Goal: Task Accomplishment & Management: Complete application form

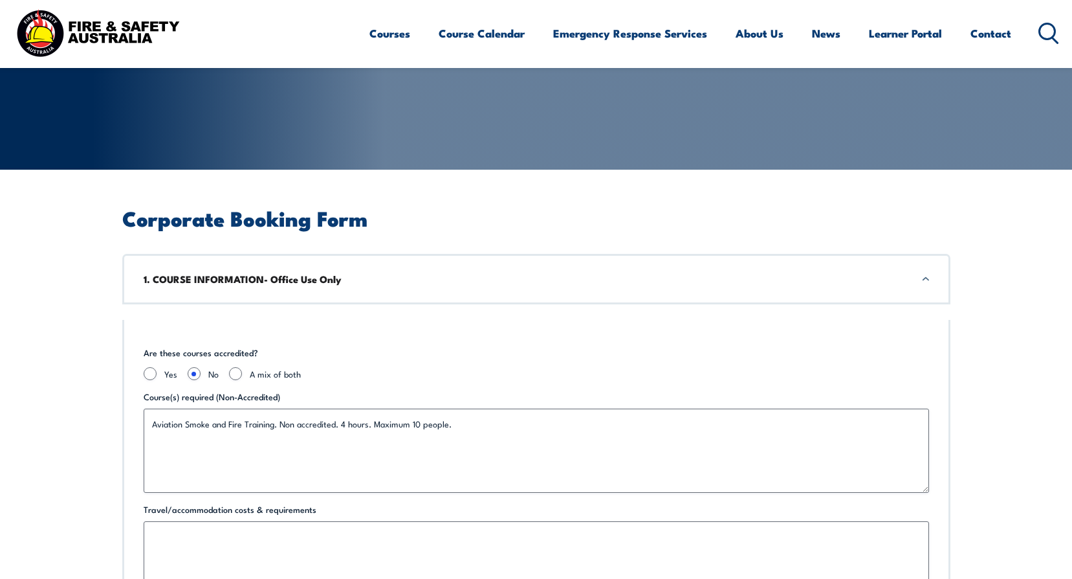
scroll to position [259, 0]
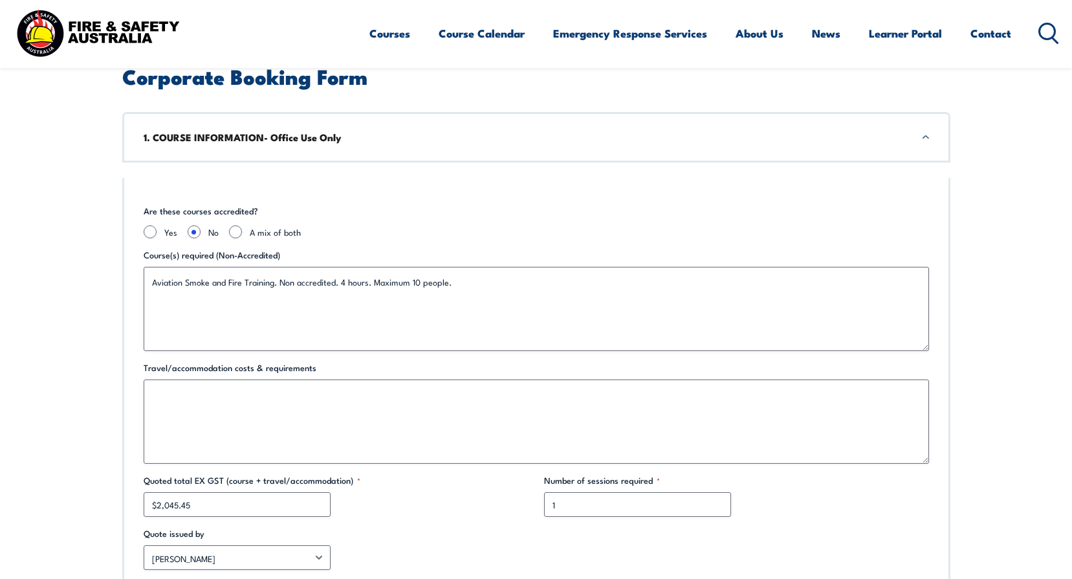
scroll to position [388, 0]
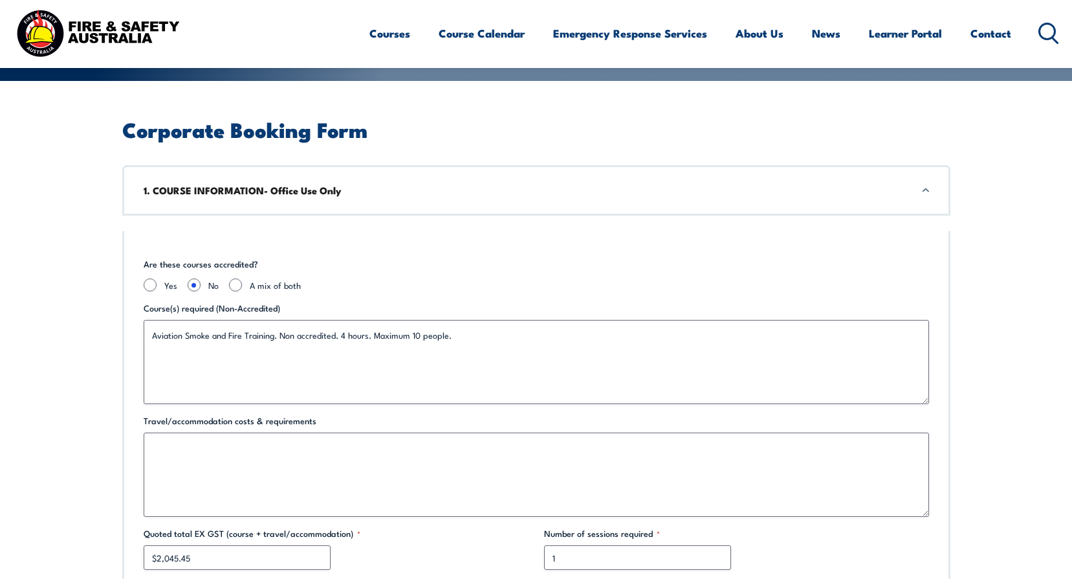
scroll to position [259, 0]
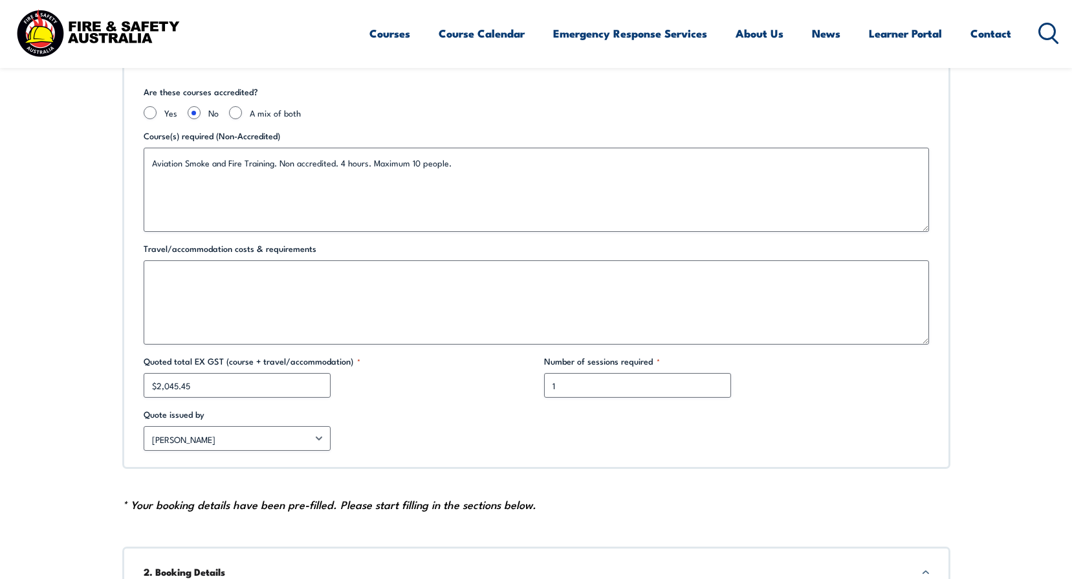
scroll to position [388, 0]
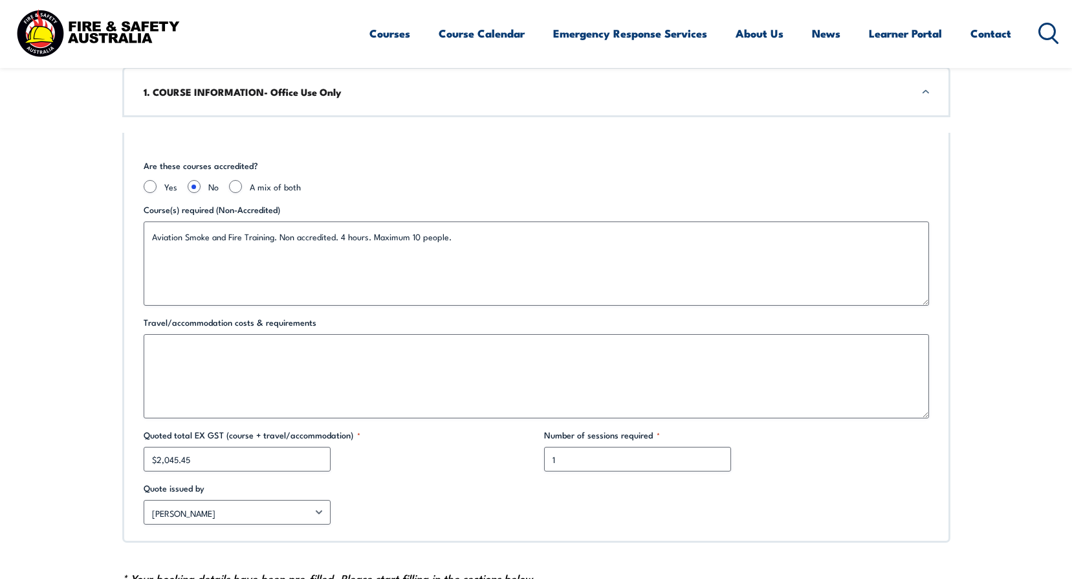
click at [277, 98] on h3 "1. COURSE INFORMATION- Office Use Only" at bounding box center [537, 92] width 786 height 14
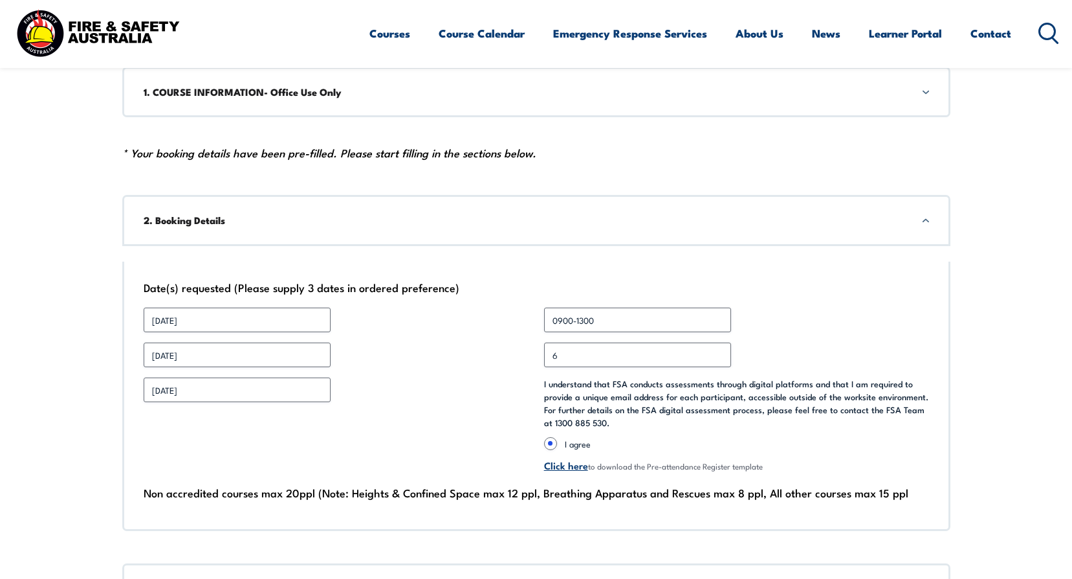
click at [246, 222] on h3 "2. Booking Details" at bounding box center [537, 220] width 786 height 14
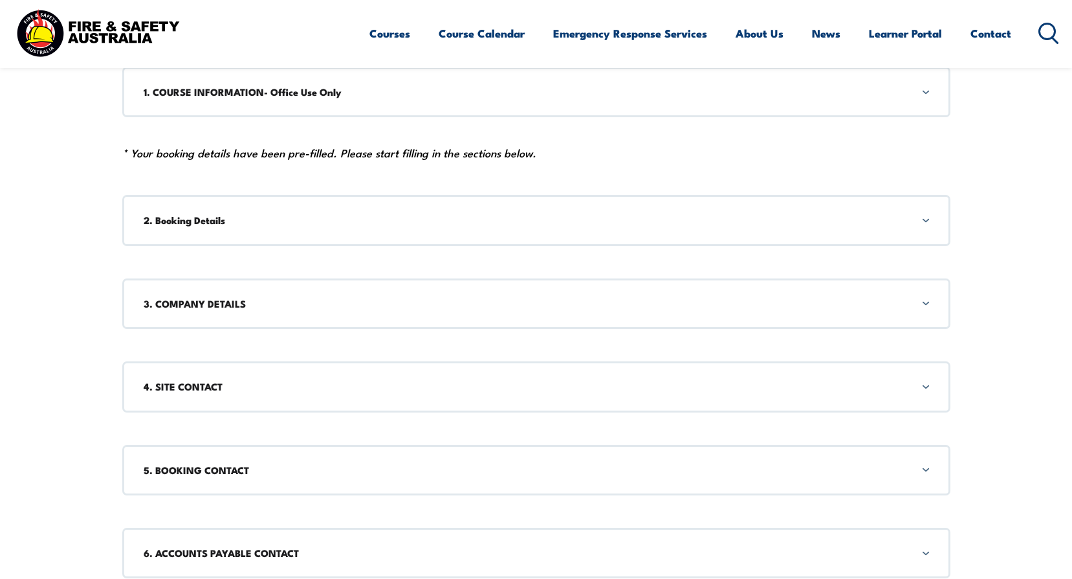
click at [253, 225] on h3 "2. Booking Details" at bounding box center [537, 220] width 786 height 14
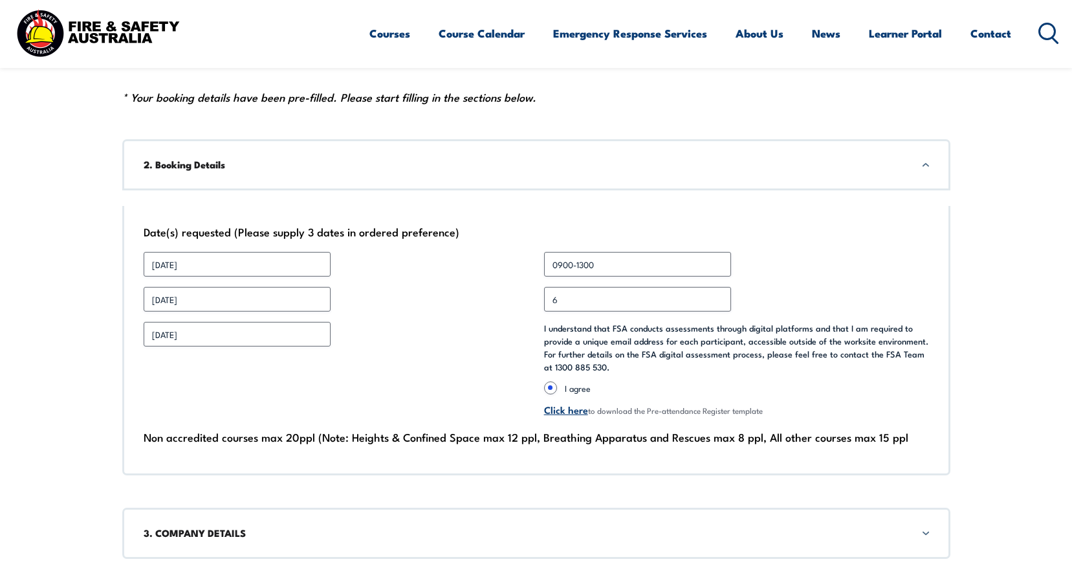
scroll to position [454, 0]
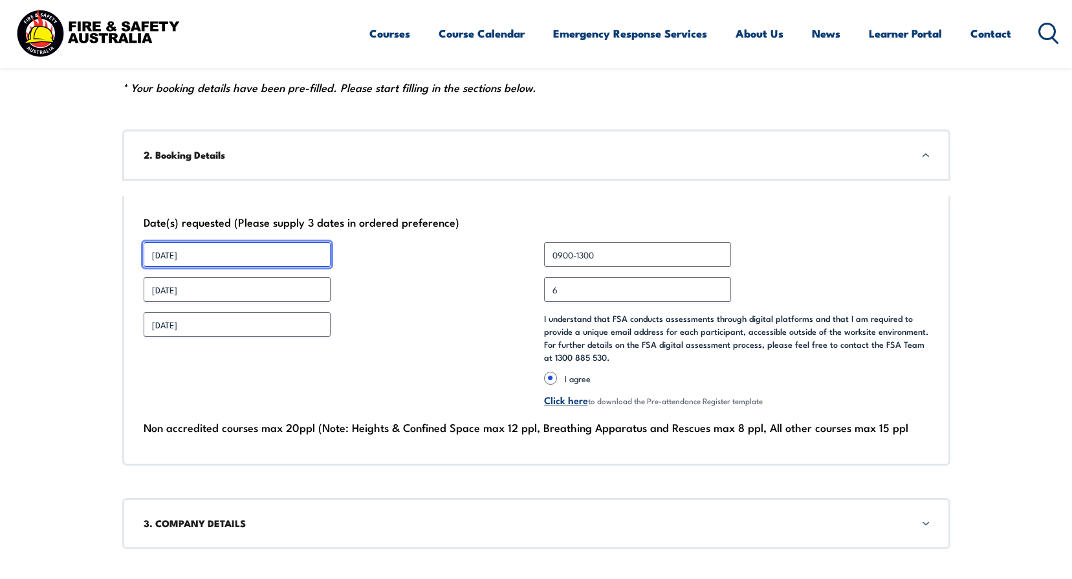
drag, startPoint x: 202, startPoint y: 254, endPoint x: 120, endPoint y: 255, distance: 81.5
type input "[DATE]"
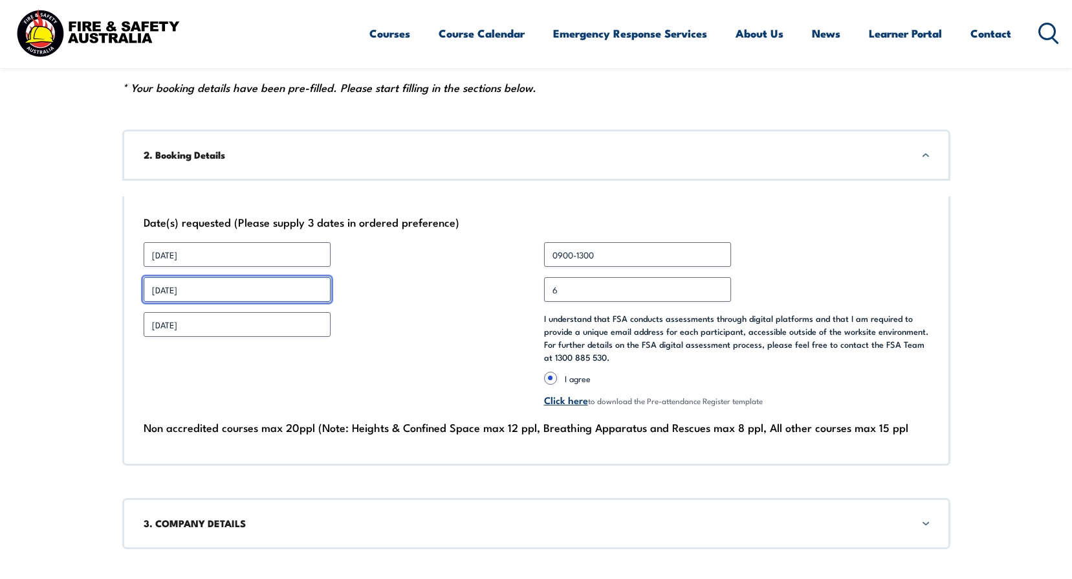
drag, startPoint x: 212, startPoint y: 293, endPoint x: 105, endPoint y: 297, distance: 107.5
type input "[DATE]"
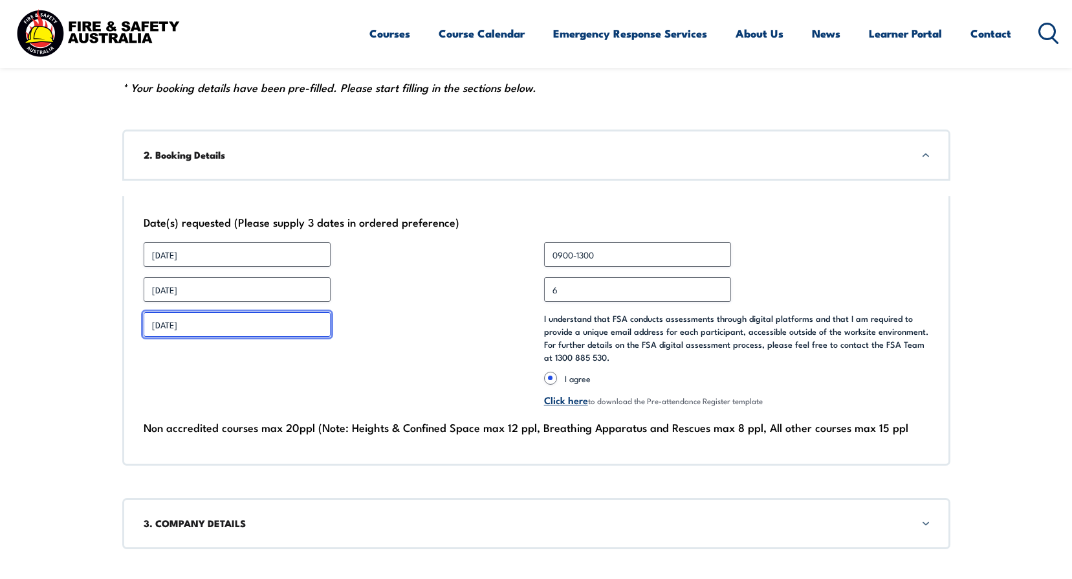
drag, startPoint x: 108, startPoint y: 328, endPoint x: 62, endPoint y: 315, distance: 47.9
type input "2"
type input "[DATE]"
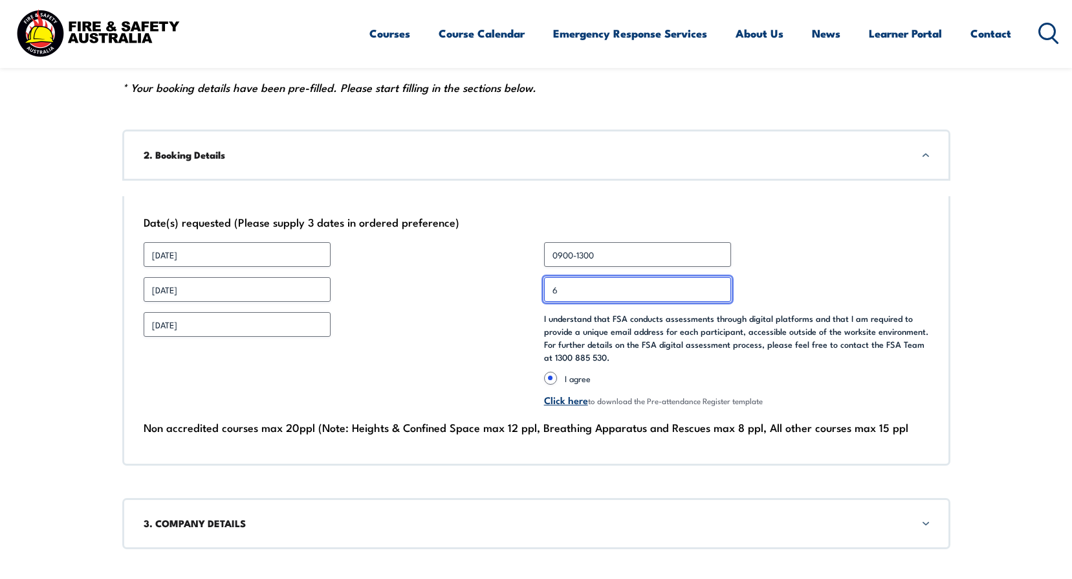
drag, startPoint x: 596, startPoint y: 287, endPoint x: 511, endPoint y: 284, distance: 84.8
click at [511, 284] on div "Date(s) requested (Please supply 3 dates in ordered preference) Date 1 * [DATE]…" at bounding box center [536, 330] width 828 height 269
type input "2"
click at [255, 158] on h3 "2. Booking Details" at bounding box center [537, 155] width 786 height 14
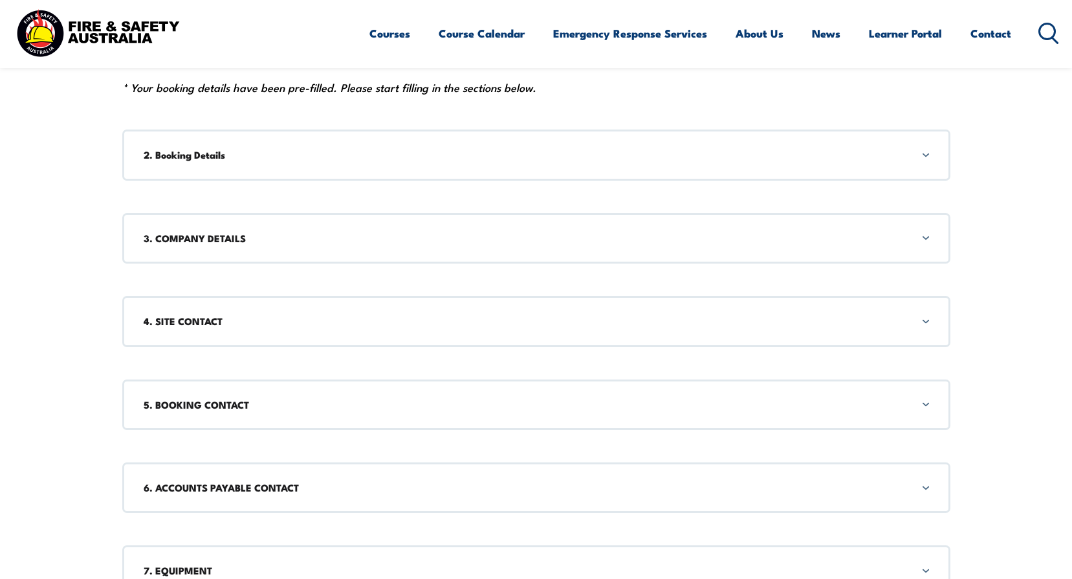
click at [203, 240] on h3 "3. COMPANY DETAILS" at bounding box center [537, 238] width 786 height 14
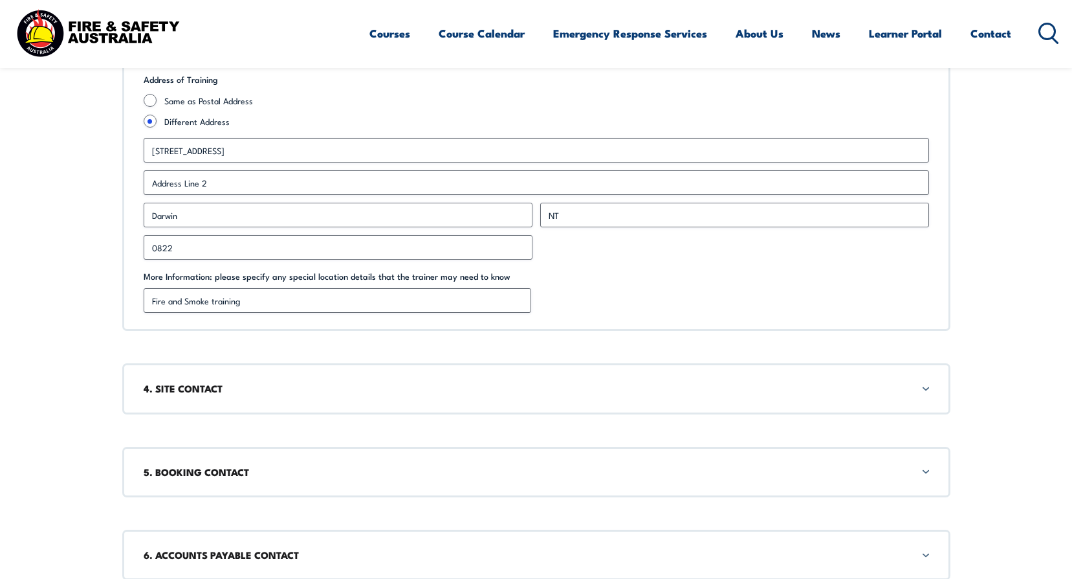
scroll to position [537, 0]
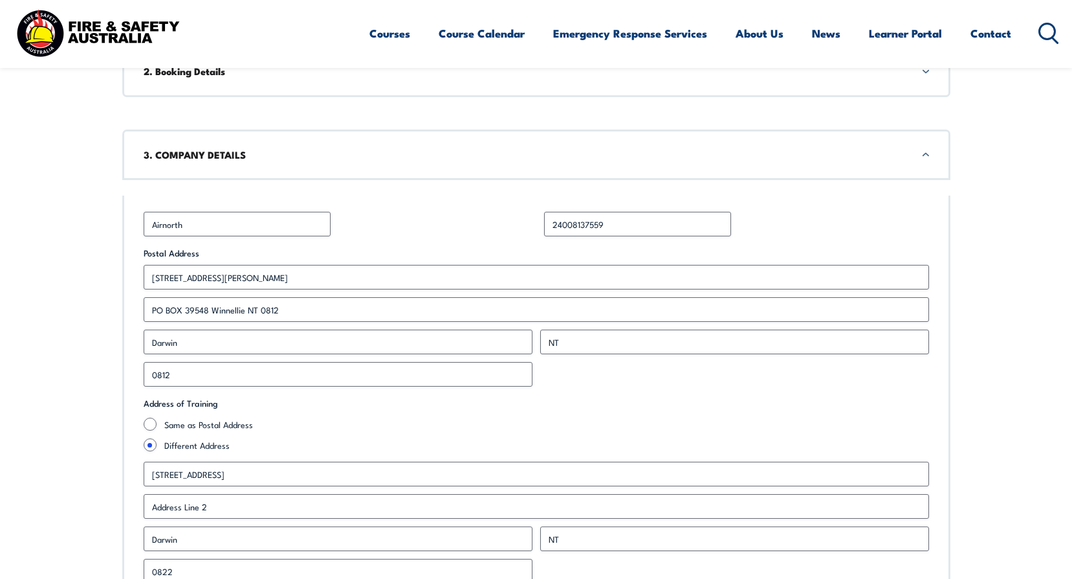
click at [291, 154] on h3 "3. COMPANY DETAILS" at bounding box center [537, 155] width 786 height 14
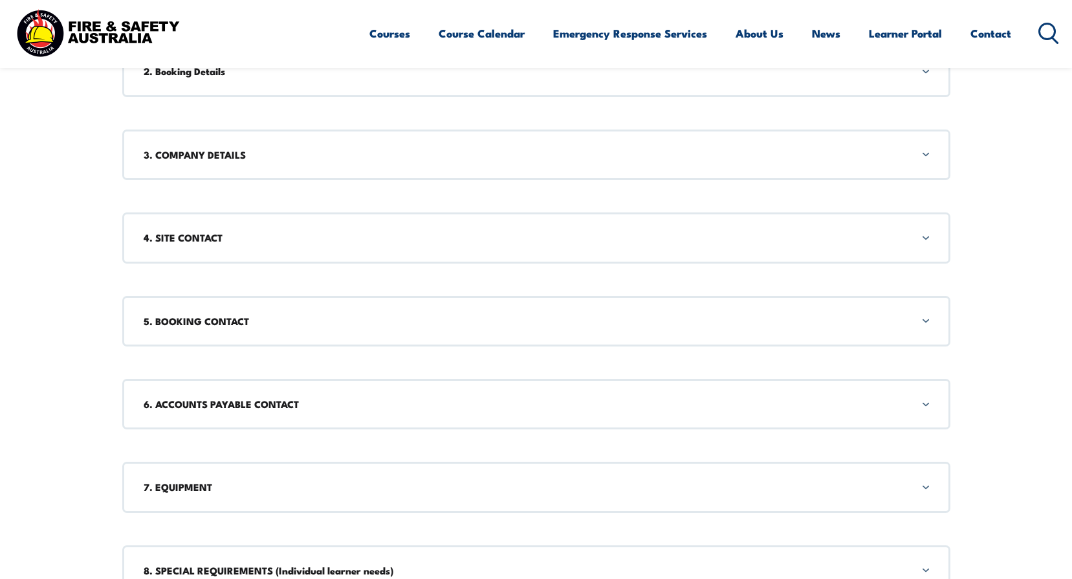
click at [219, 234] on h3 "4. SITE CONTACT" at bounding box center [537, 237] width 786 height 14
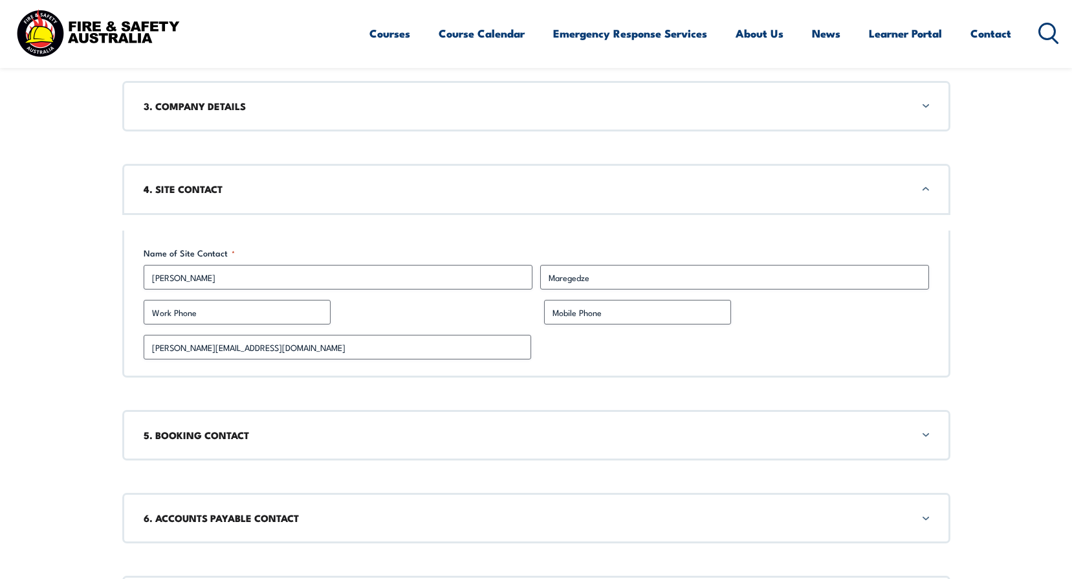
scroll to position [620, 0]
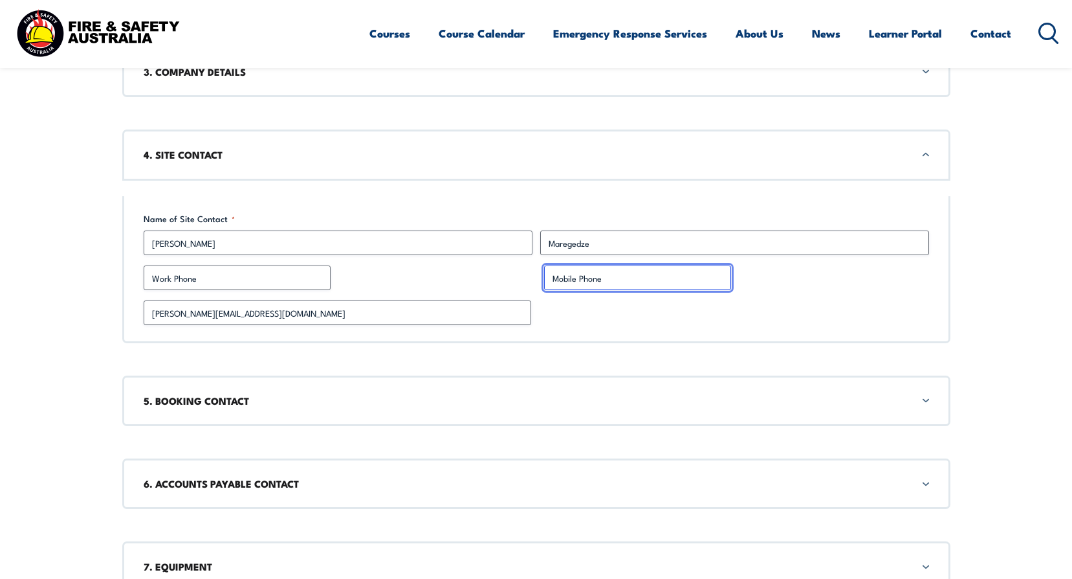
drag, startPoint x: 560, startPoint y: 273, endPoint x: 567, endPoint y: 273, distance: 7.1
click at [560, 273] on input "Mobile Phone" at bounding box center [637, 277] width 187 height 25
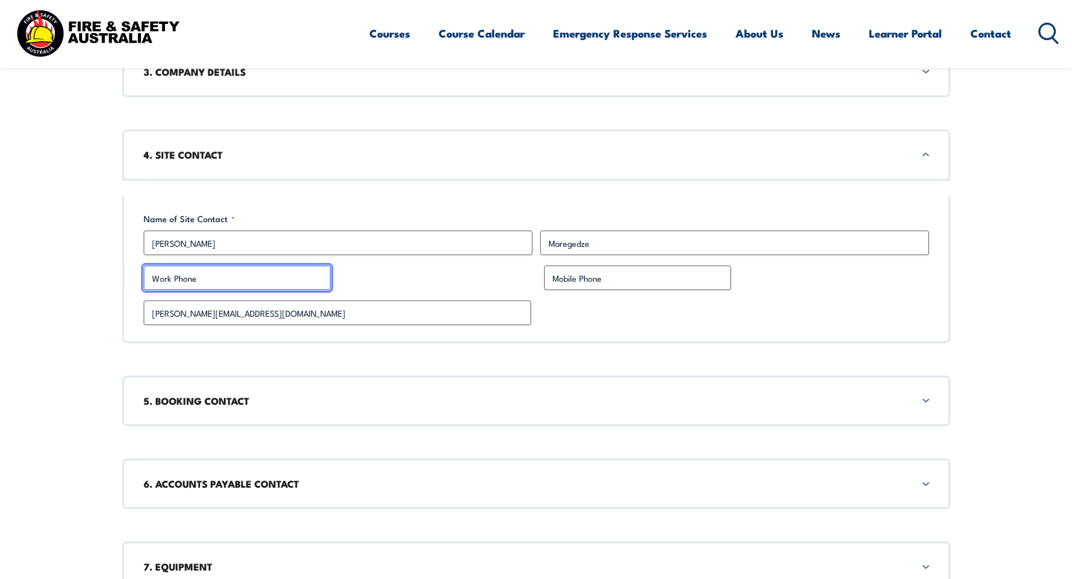
click at [259, 281] on input "Work Phone" at bounding box center [237, 277] width 187 height 25
type input "0488 062 513"
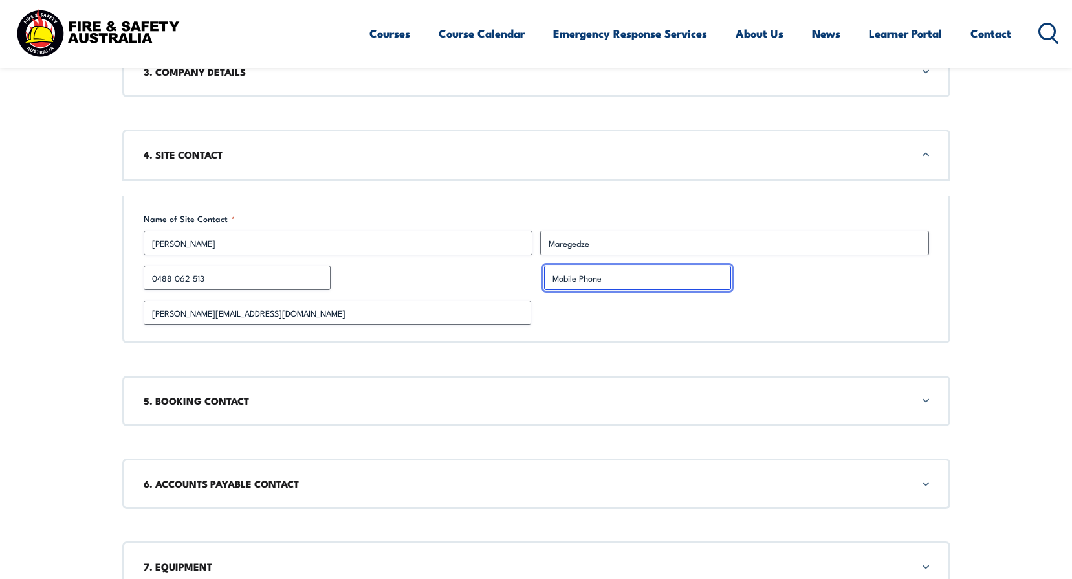
click at [593, 280] on input "Mobile Phone" at bounding box center [637, 277] width 187 height 25
type input "0488 062 513"
click at [759, 306] on div "[PERSON_NAME][EMAIL_ADDRESS][DOMAIN_NAME]" at bounding box center [537, 312] width 786 height 25
click at [236, 155] on h3 "4. SITE CONTACT" at bounding box center [537, 155] width 786 height 14
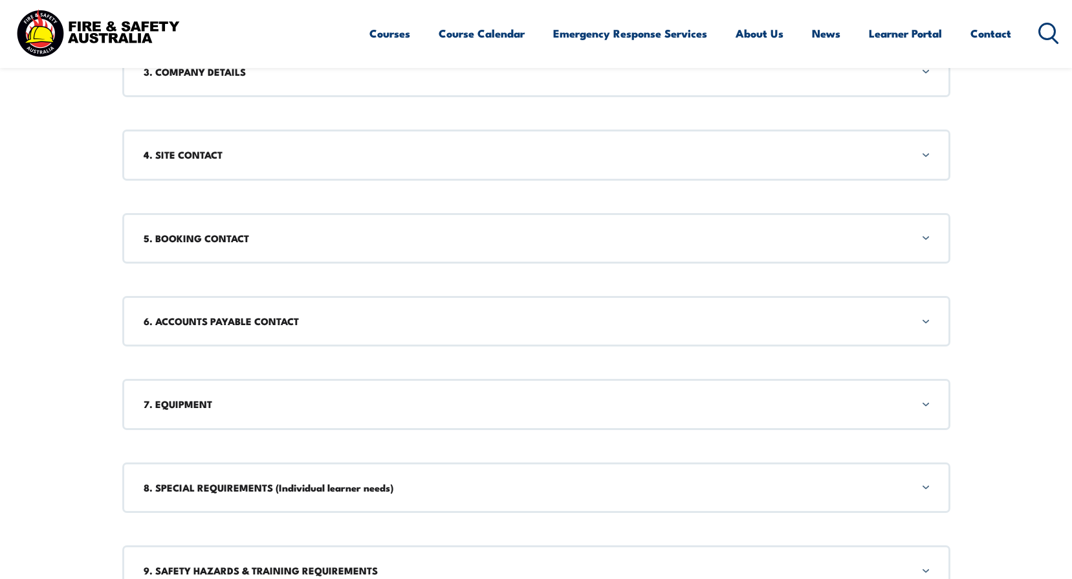
click at [217, 241] on h3 "5. BOOKING CONTACT" at bounding box center [537, 238] width 786 height 14
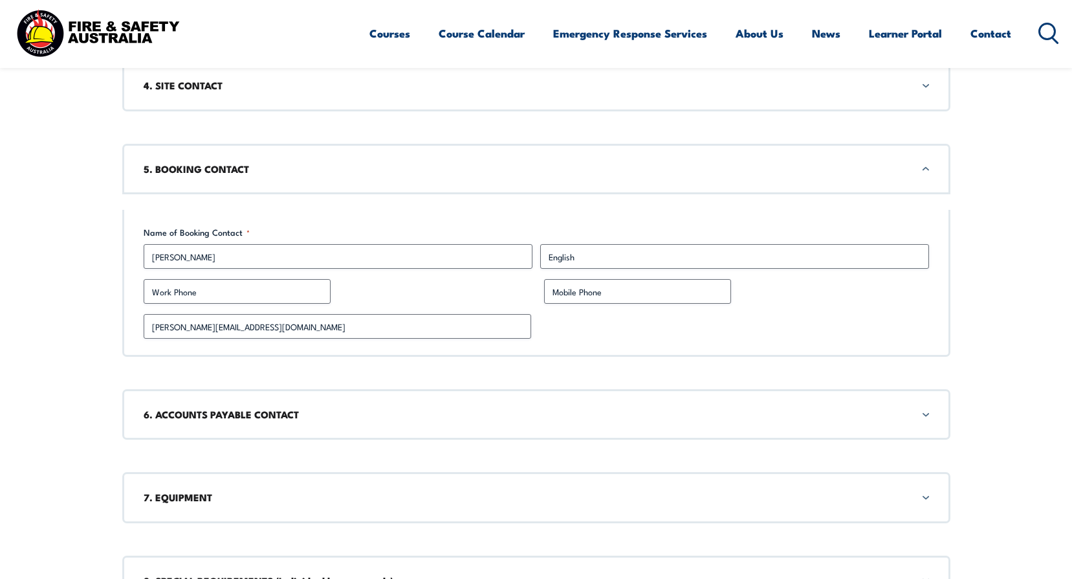
scroll to position [703, 0]
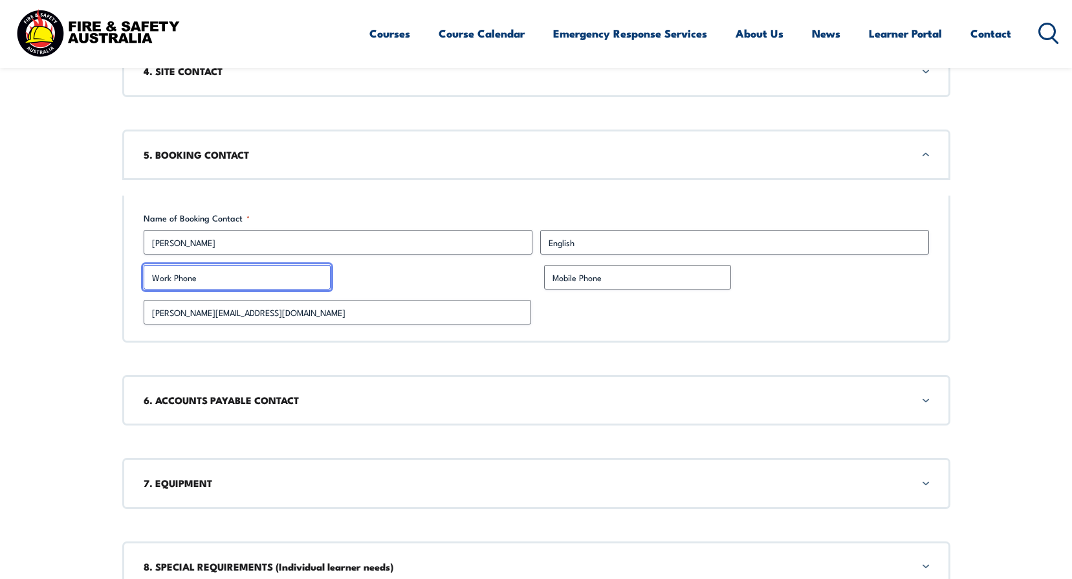
click at [201, 273] on input "Work Phone" at bounding box center [237, 277] width 187 height 25
click at [176, 278] on input "[PHONE_NUMBER]" at bounding box center [237, 277] width 187 height 25
click at [195, 276] on input "[PHONE_NUMBER]" at bounding box center [237, 277] width 187 height 25
type input "[PHONE_NUMBER]"
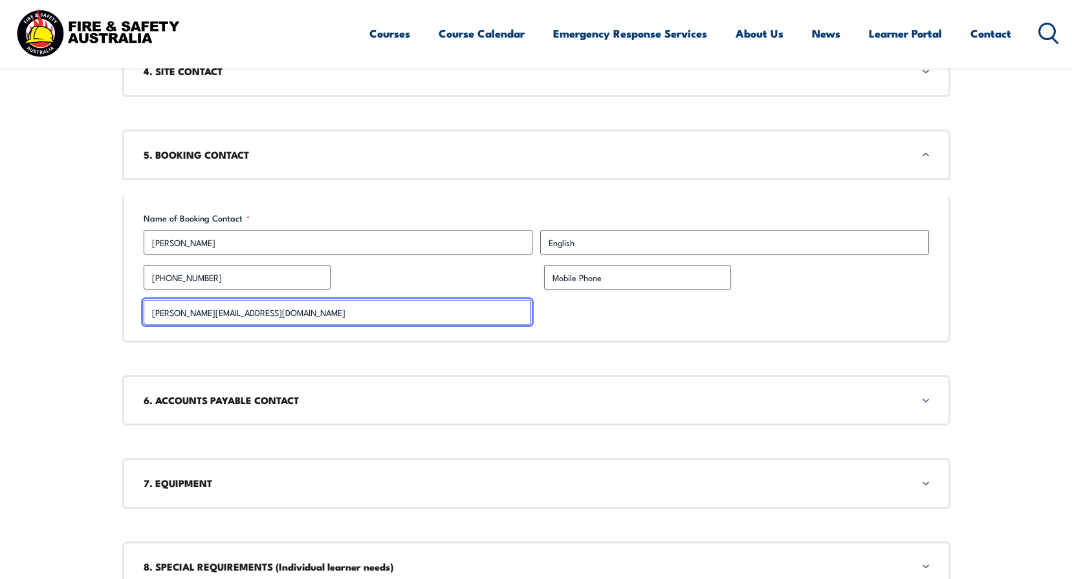
click at [307, 310] on input "[PERSON_NAME][EMAIL_ADDRESS][DOMAIN_NAME]" at bounding box center [338, 312] width 388 height 25
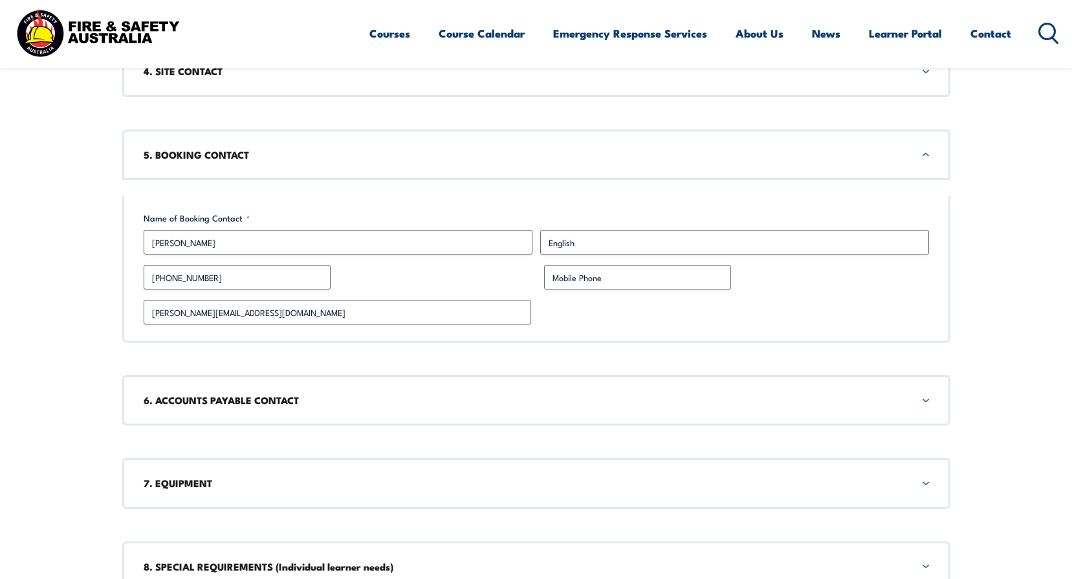
click at [717, 313] on div "[PERSON_NAME][EMAIL_ADDRESS][DOMAIN_NAME]" at bounding box center [537, 312] width 786 height 25
click at [276, 160] on h3 "5. BOOKING CONTACT" at bounding box center [537, 155] width 786 height 14
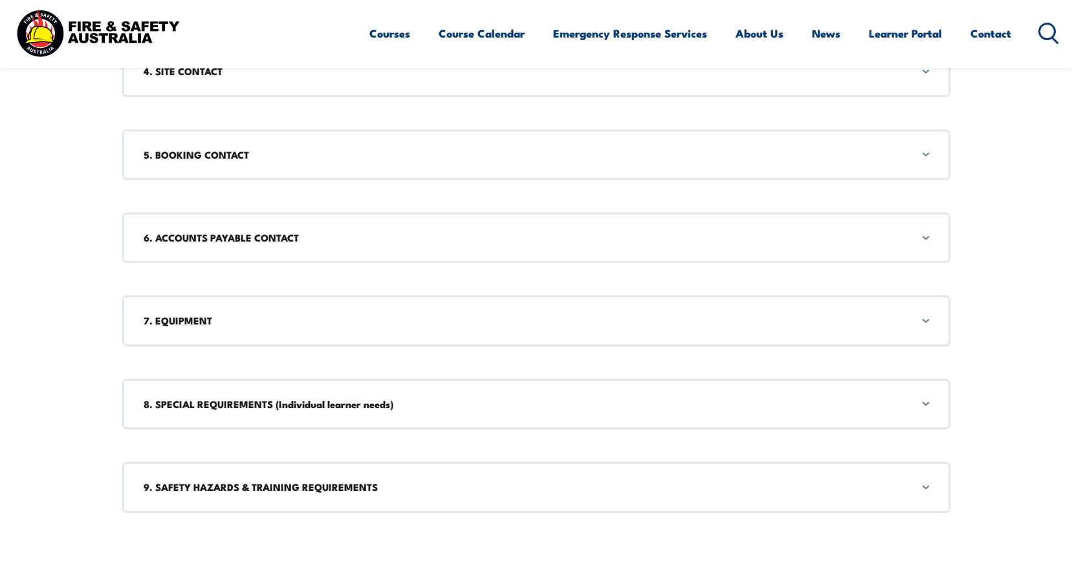
click at [228, 238] on h3 "6. ACCOUNTS PAYABLE CONTACT" at bounding box center [537, 237] width 786 height 14
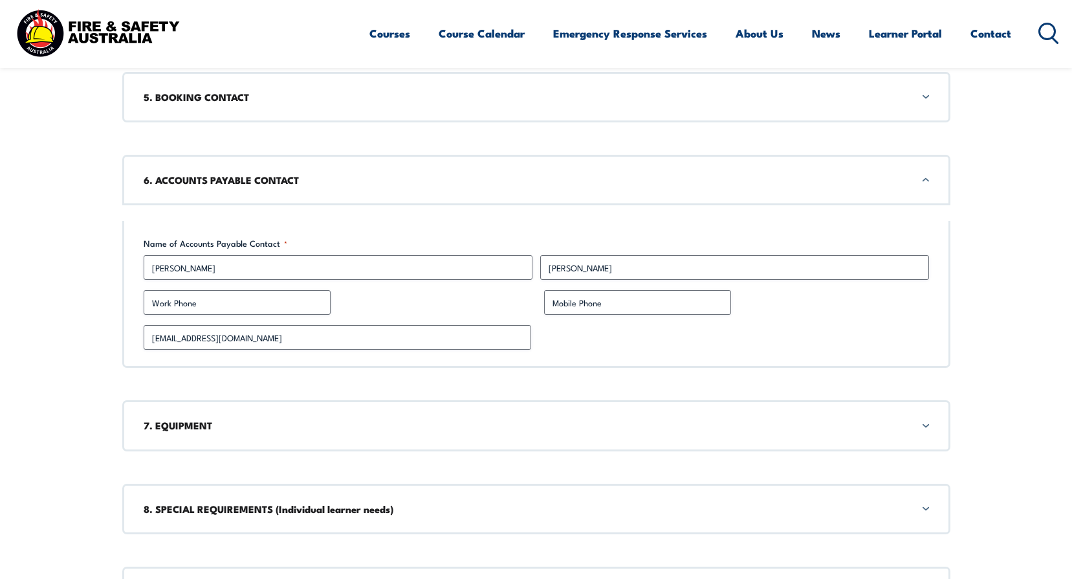
scroll to position [786, 0]
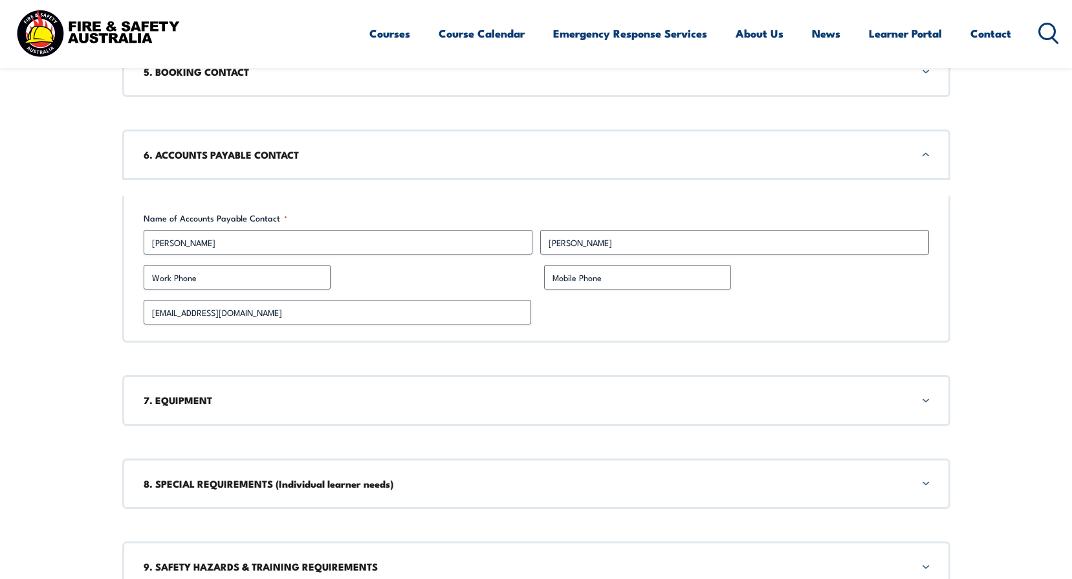
click at [258, 159] on h3 "6. ACCOUNTS PAYABLE CONTACT" at bounding box center [537, 155] width 786 height 14
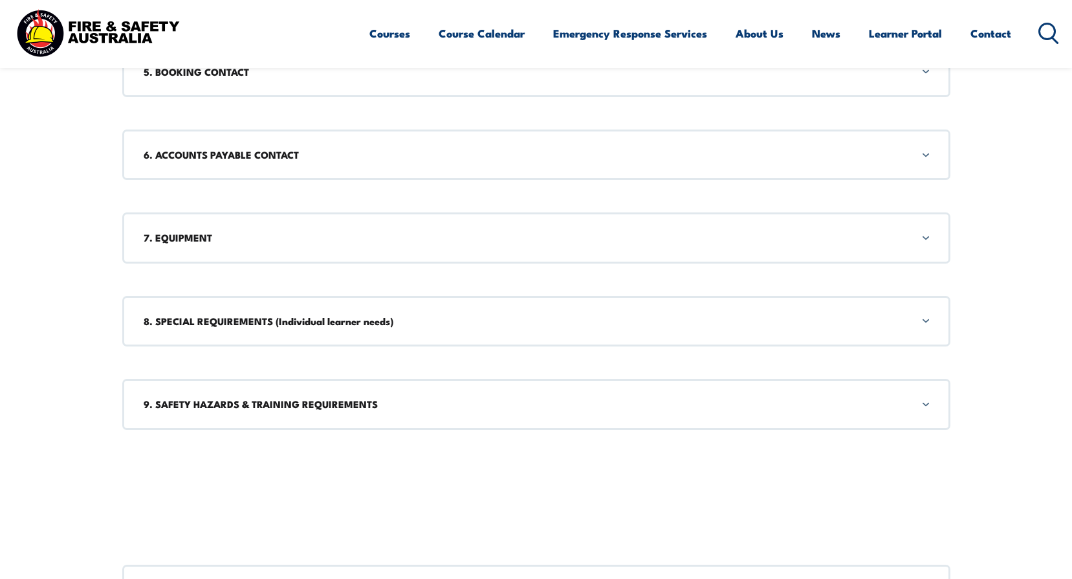
click at [210, 232] on h3 "7. EQUIPMENT" at bounding box center [537, 237] width 786 height 14
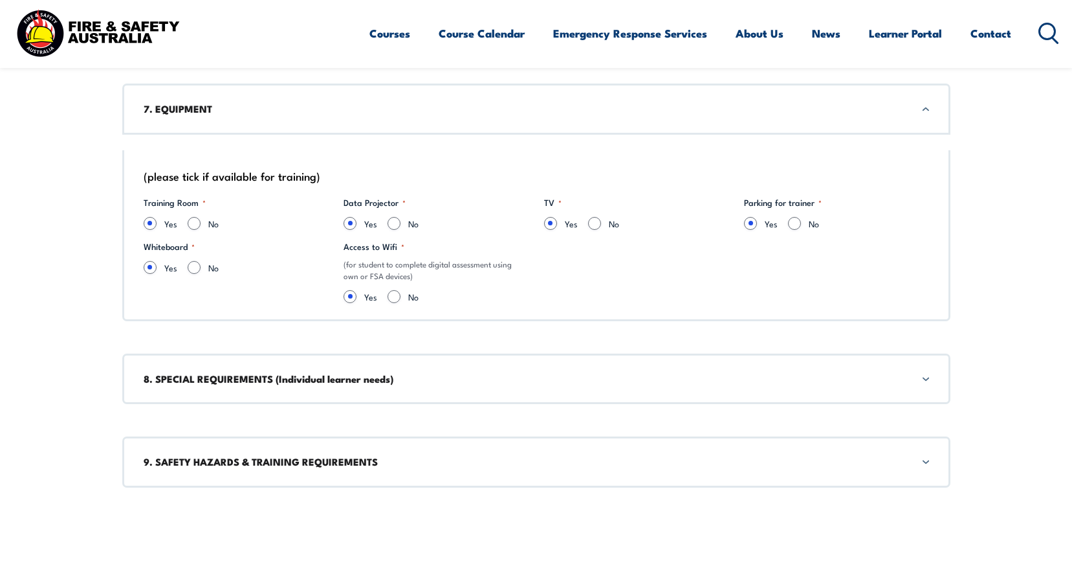
scroll to position [916, 0]
click at [203, 107] on h3 "7. EQUIPMENT" at bounding box center [537, 108] width 786 height 14
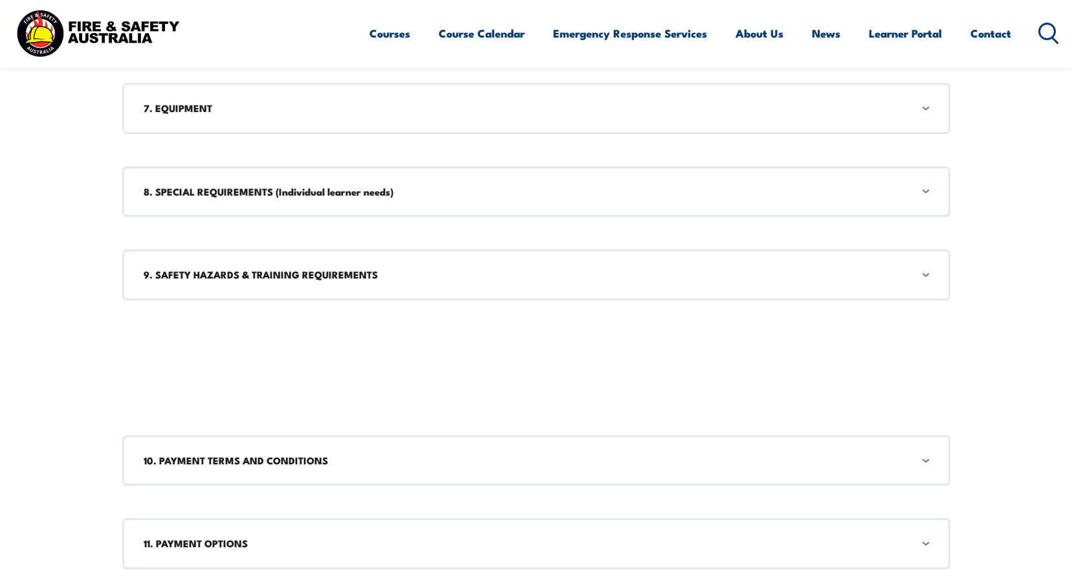
click at [206, 185] on h3 "8. SPECIAL REQUIREMENTS (Individual learner needs)" at bounding box center [537, 191] width 786 height 14
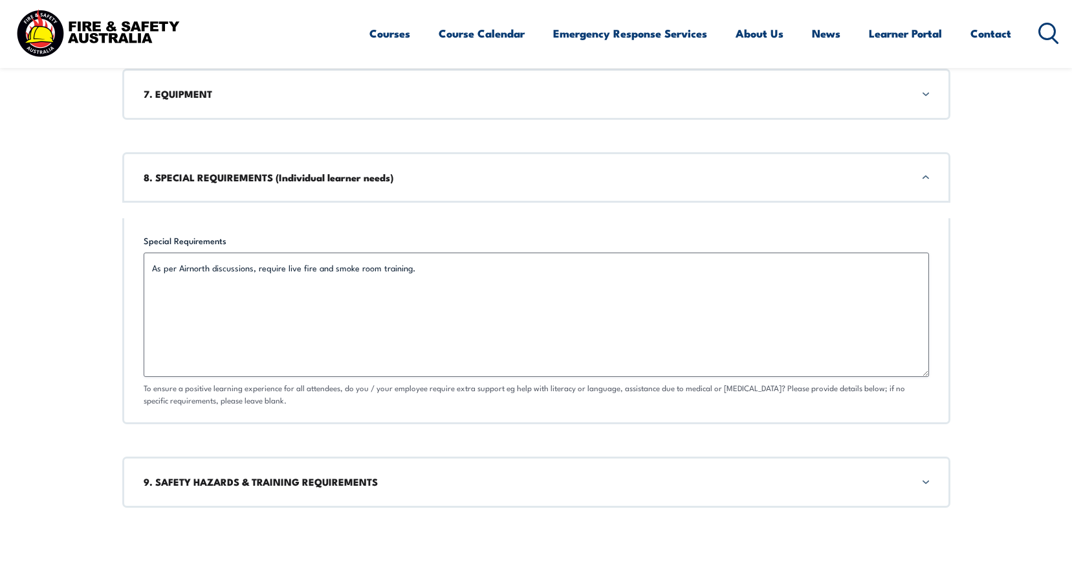
scroll to position [953, 0]
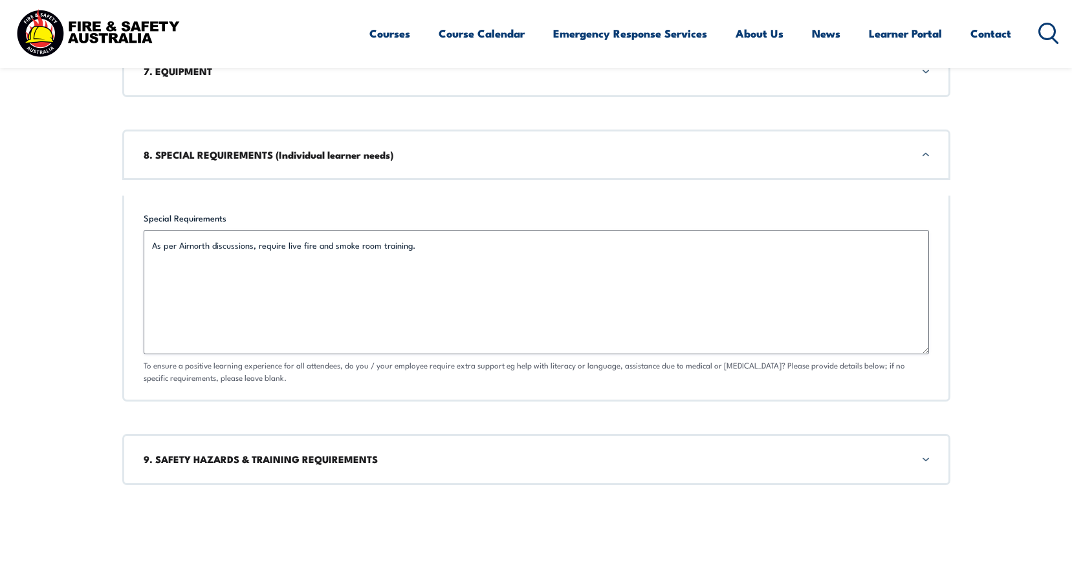
click at [206, 151] on h3 "8. SPECIAL REQUIREMENTS (Individual learner needs)" at bounding box center [537, 155] width 786 height 14
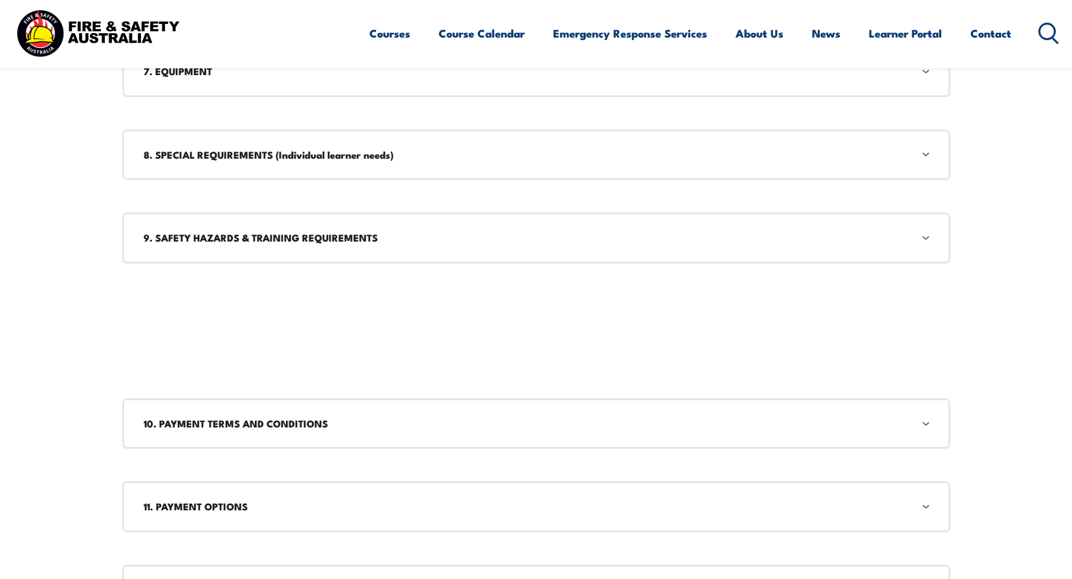
click at [211, 229] on div "9. SAFETY HAZARDS & TRAINING REQUIREMENTS" at bounding box center [536, 237] width 828 height 50
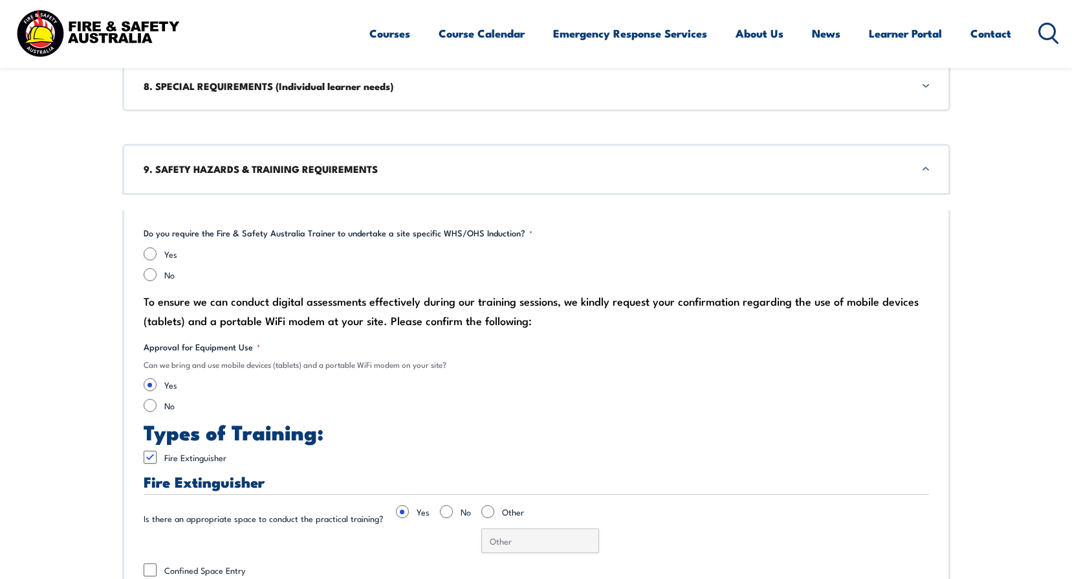
scroll to position [1036, 0]
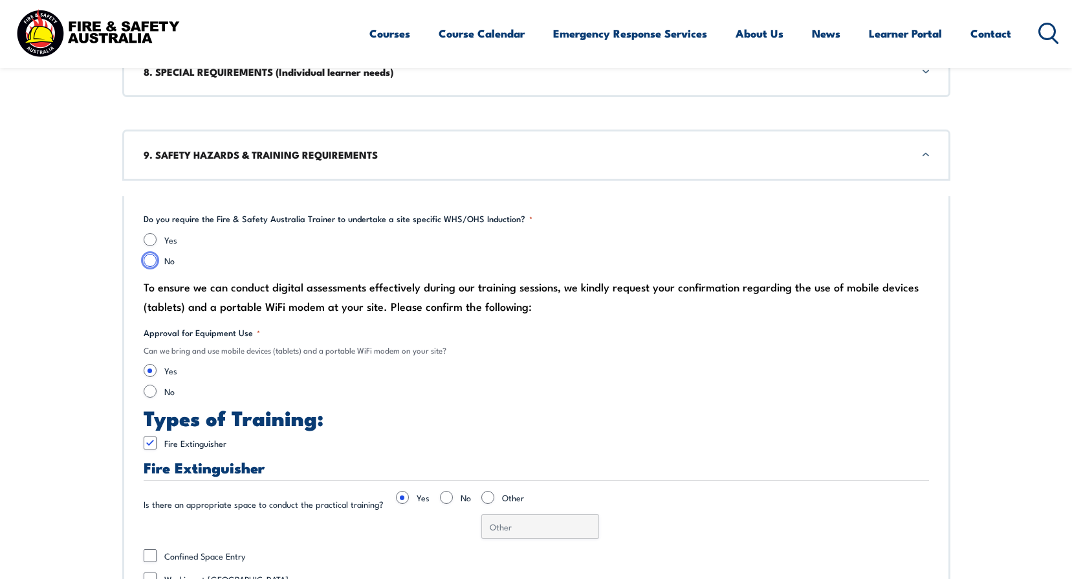
click at [151, 265] on input "No" at bounding box center [150, 260] width 13 height 13
radio input "true"
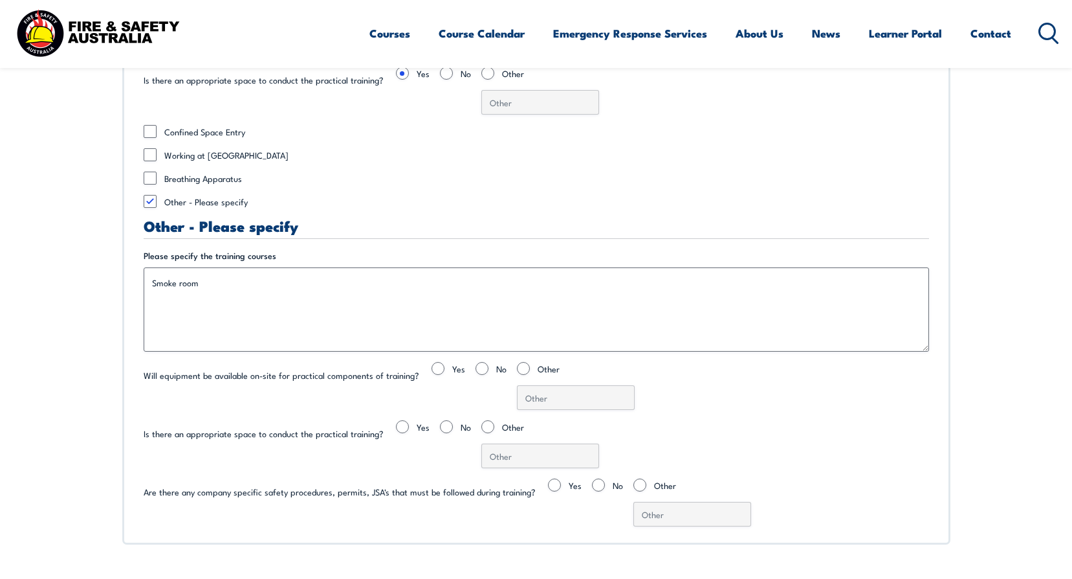
scroll to position [1489, 0]
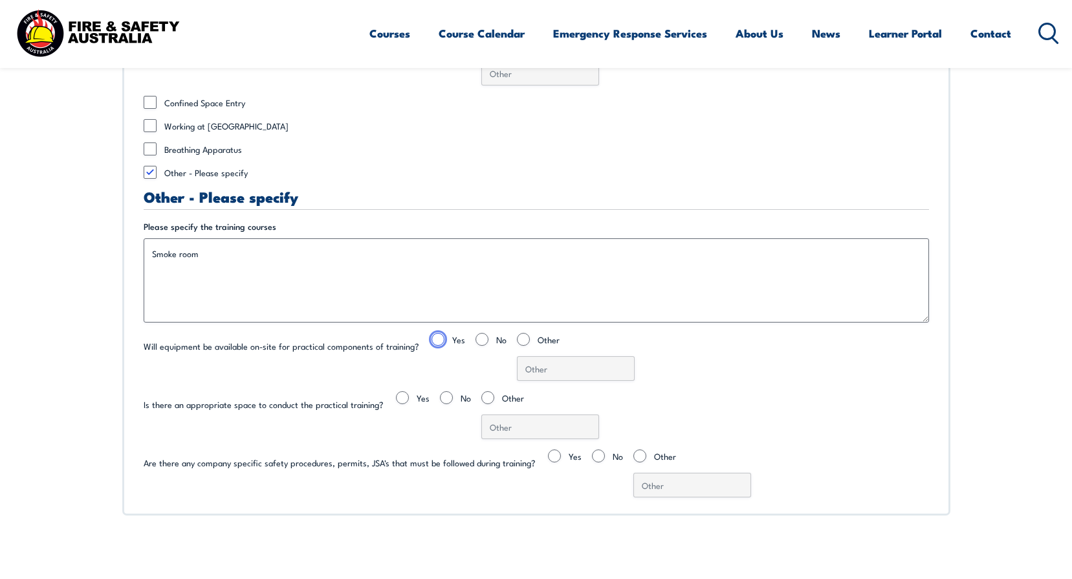
click at [434, 337] on input "Yes" at bounding box center [438, 339] width 13 height 13
radio input "true"
click at [396, 397] on input "Yes" at bounding box center [402, 397] width 13 height 13
radio input "true"
click at [592, 458] on input "No" at bounding box center [598, 455] width 13 height 13
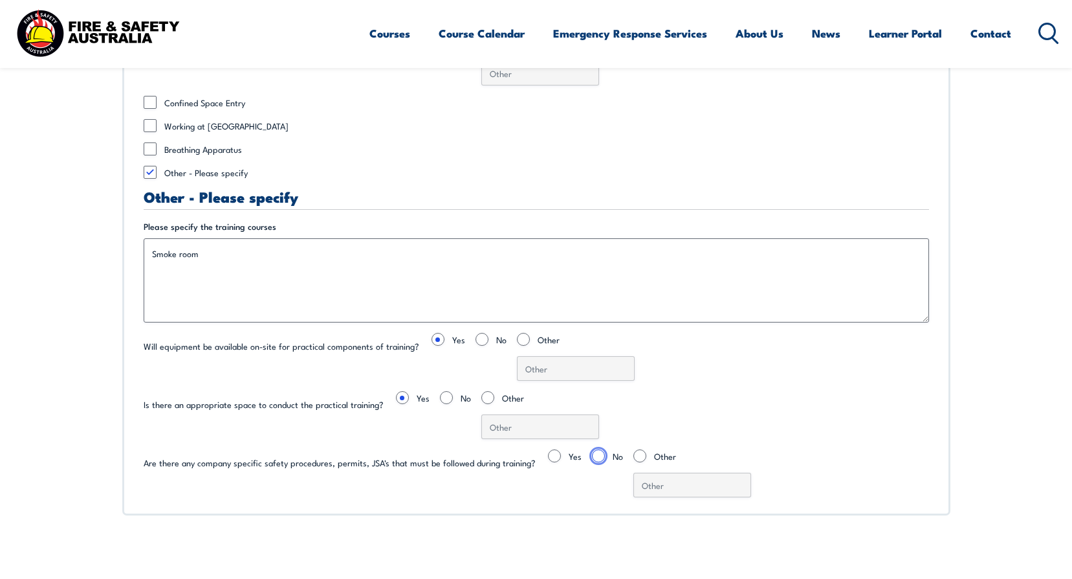
radio input "true"
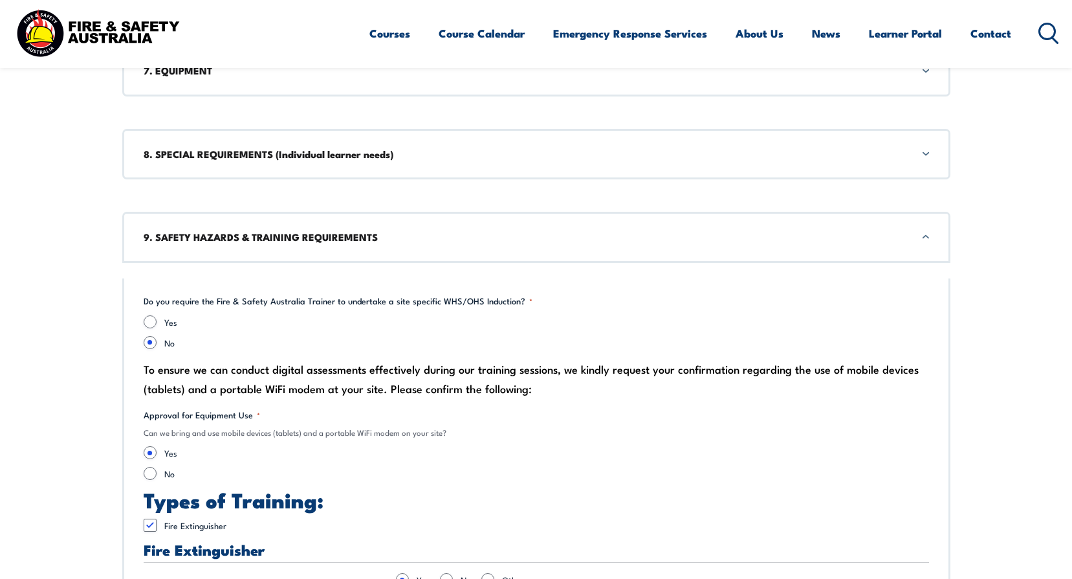
scroll to position [841, 0]
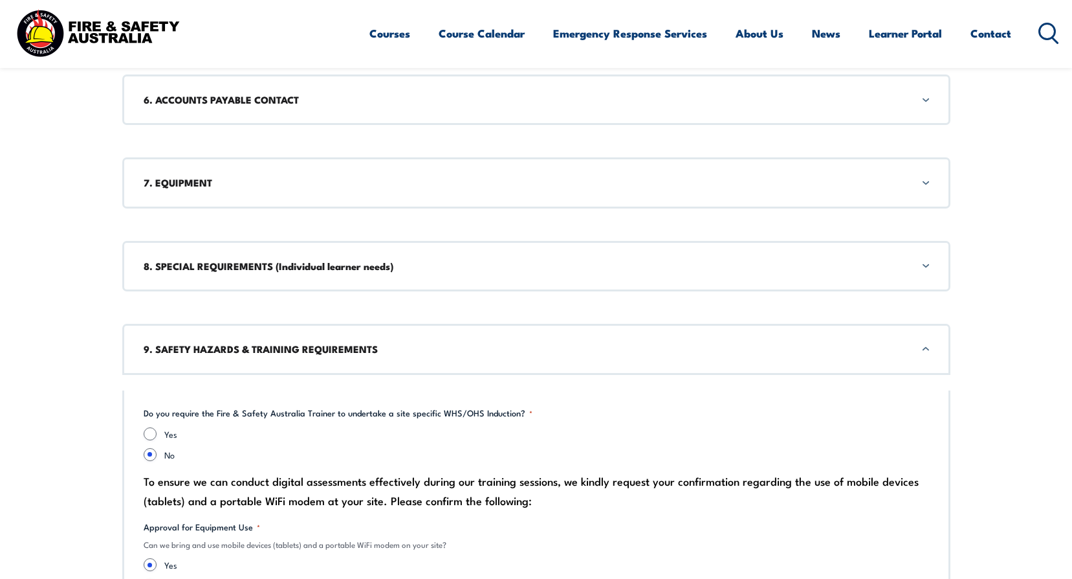
click at [383, 350] on h3 "9. SAFETY HAZARDS & TRAINING REQUIREMENTS" at bounding box center [537, 349] width 786 height 14
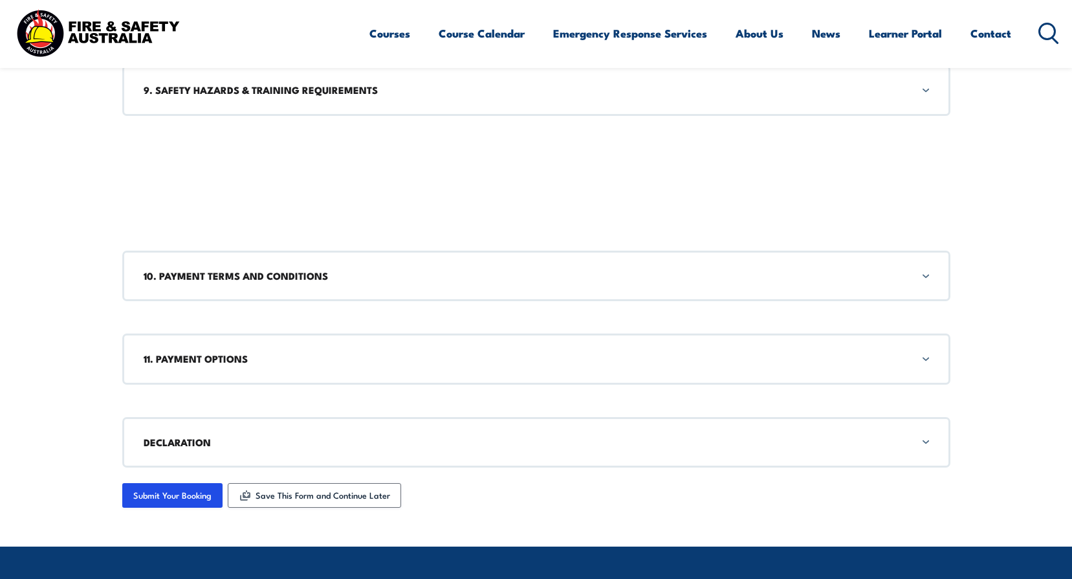
click at [344, 282] on h3 "10. PAYMENT TERMS AND CONDITIONS" at bounding box center [537, 276] width 786 height 14
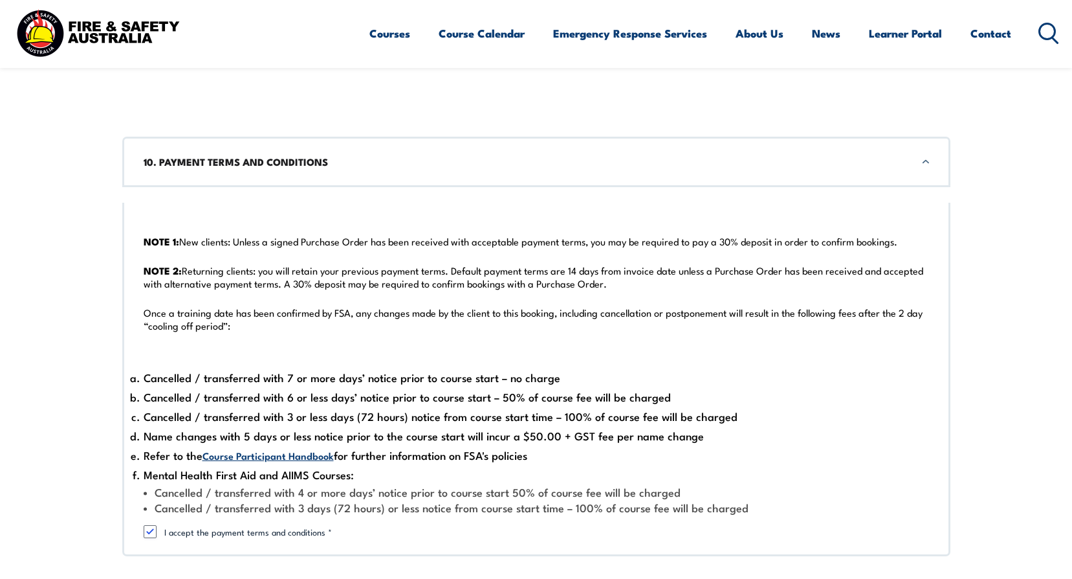
scroll to position [1190, 0]
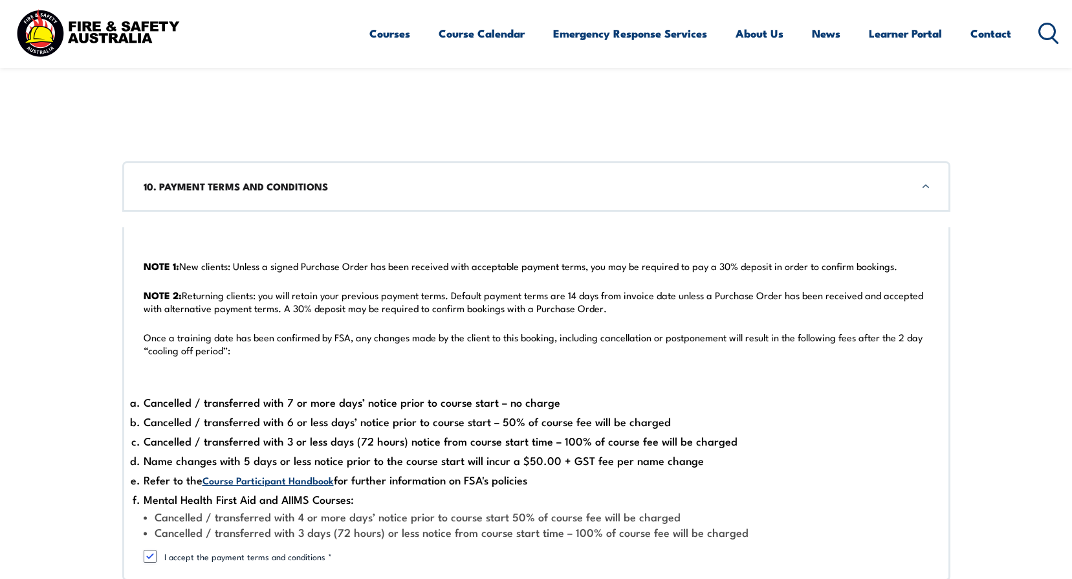
click at [275, 194] on div "10. PAYMENT TERMS AND CONDITIONS" at bounding box center [536, 186] width 828 height 50
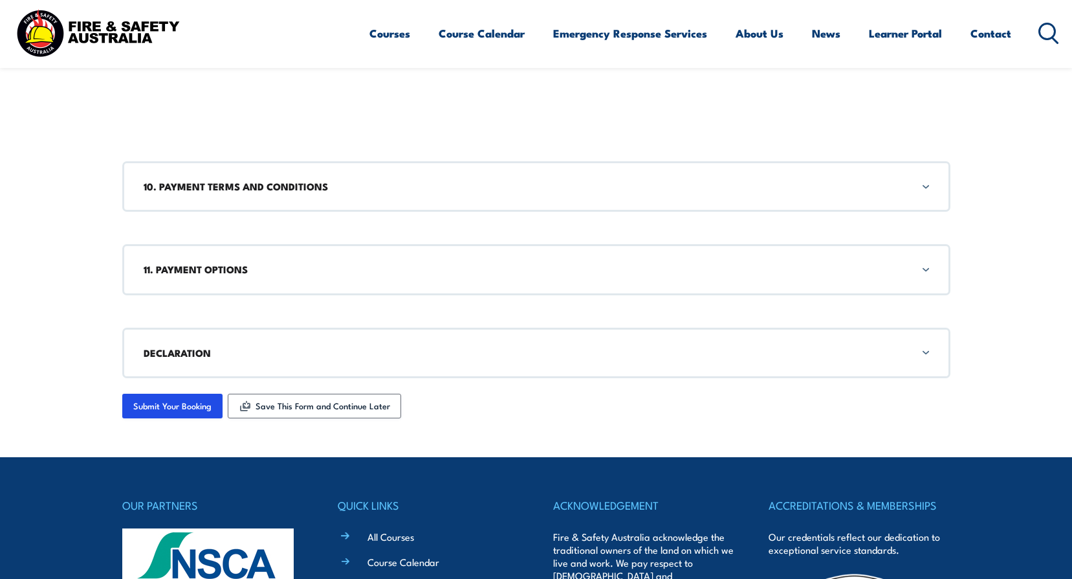
click at [233, 277] on div "11. PAYMENT OPTIONS" at bounding box center [536, 269] width 828 height 50
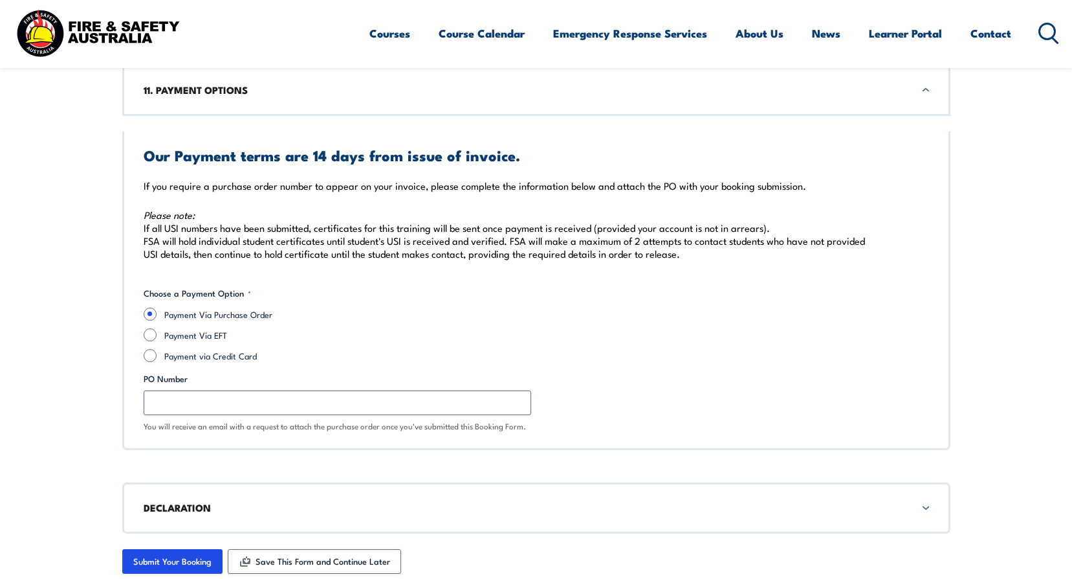
scroll to position [1304, 0]
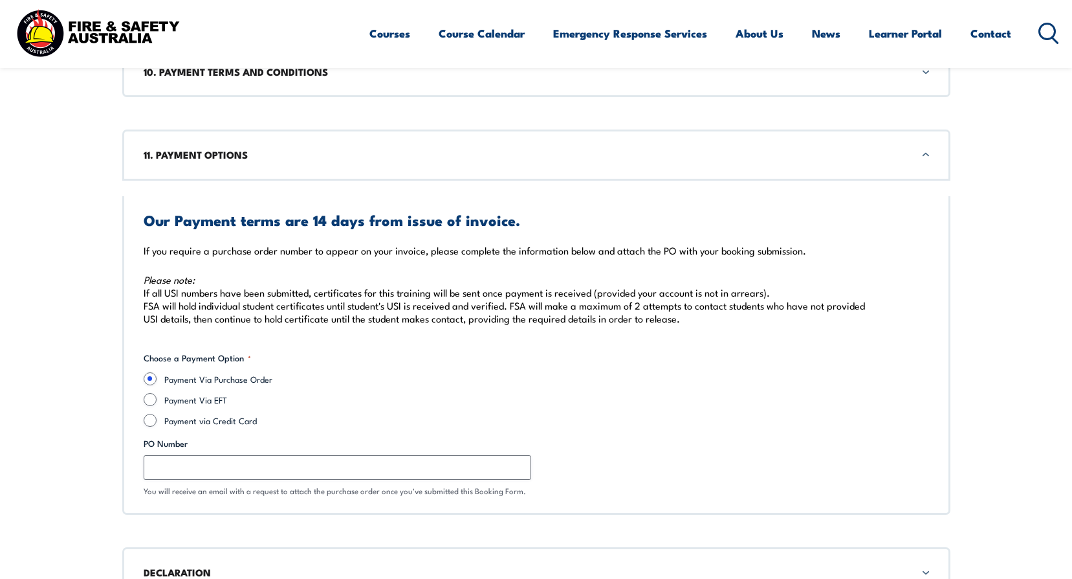
click at [226, 161] on h3 "11. PAYMENT OPTIONS" at bounding box center [537, 155] width 786 height 14
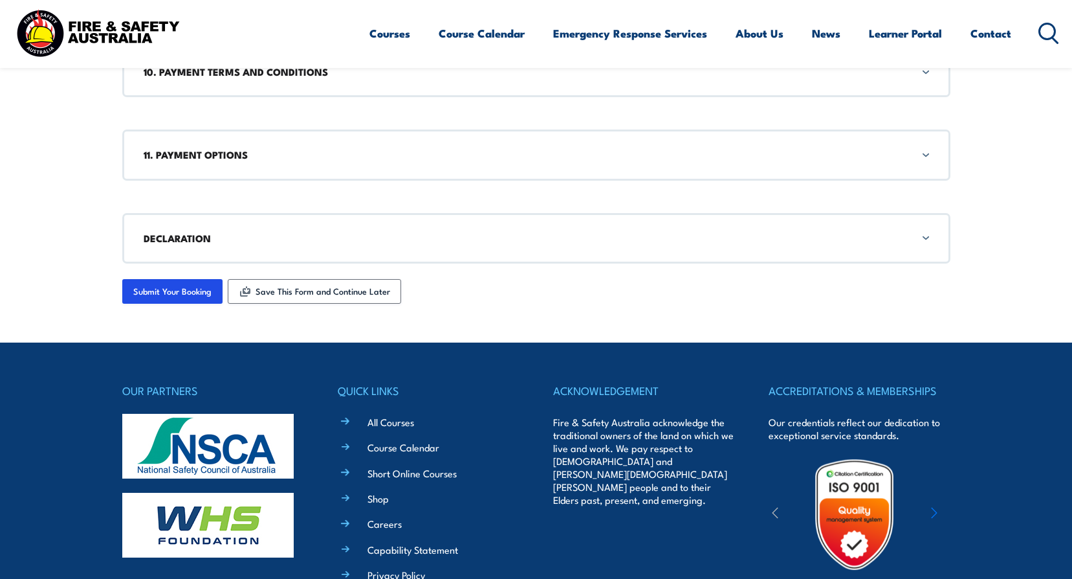
click at [275, 80] on div "10. PAYMENT TERMS AND CONDITIONS" at bounding box center [536, 72] width 828 height 50
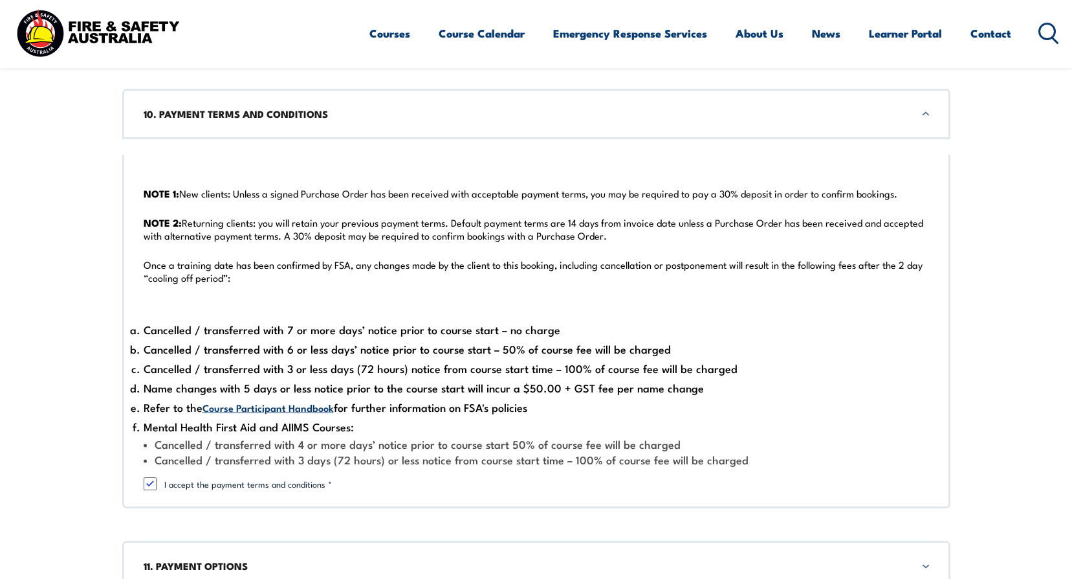
scroll to position [1221, 0]
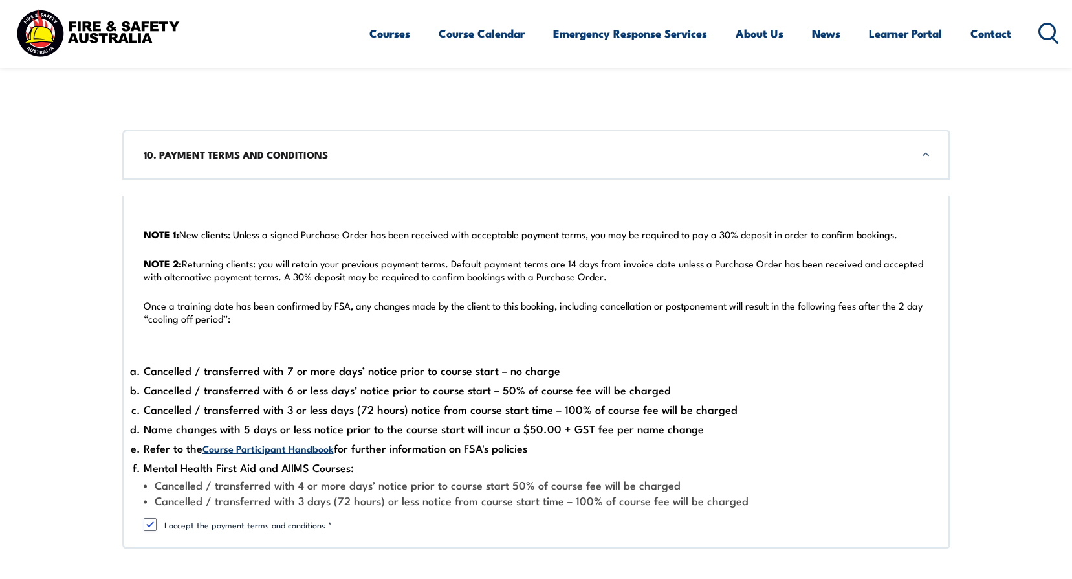
click at [273, 162] on h3 "10. PAYMENT TERMS AND CONDITIONS" at bounding box center [537, 155] width 786 height 14
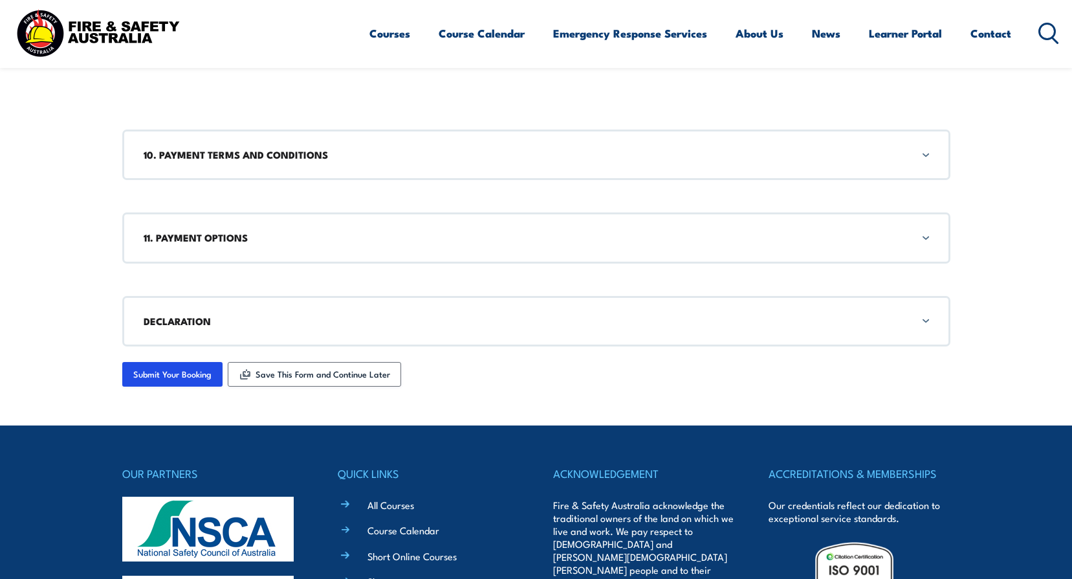
click at [222, 250] on div "11. PAYMENT OPTIONS" at bounding box center [536, 237] width 828 height 50
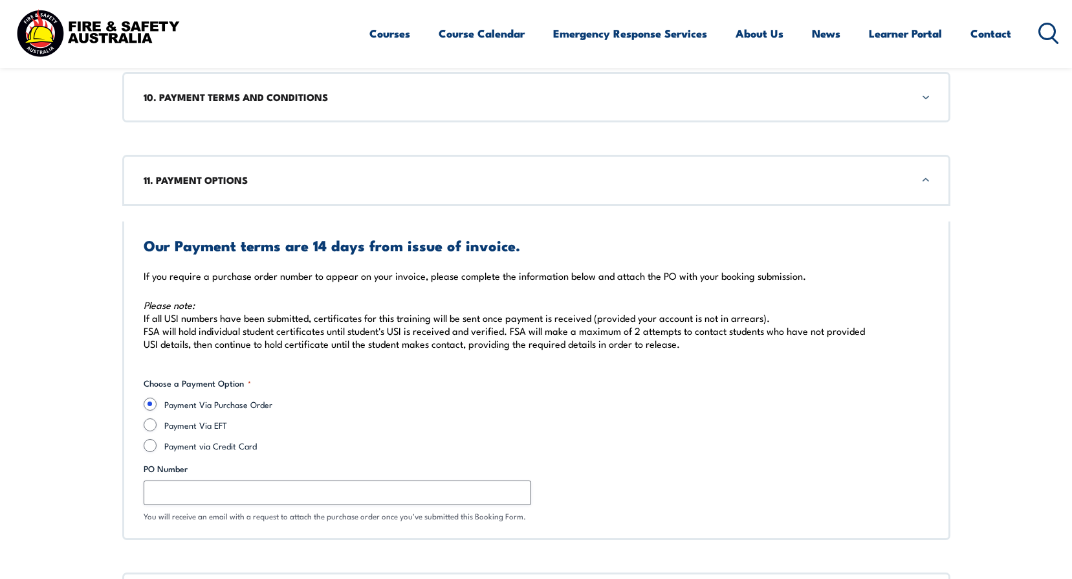
scroll to position [1304, 0]
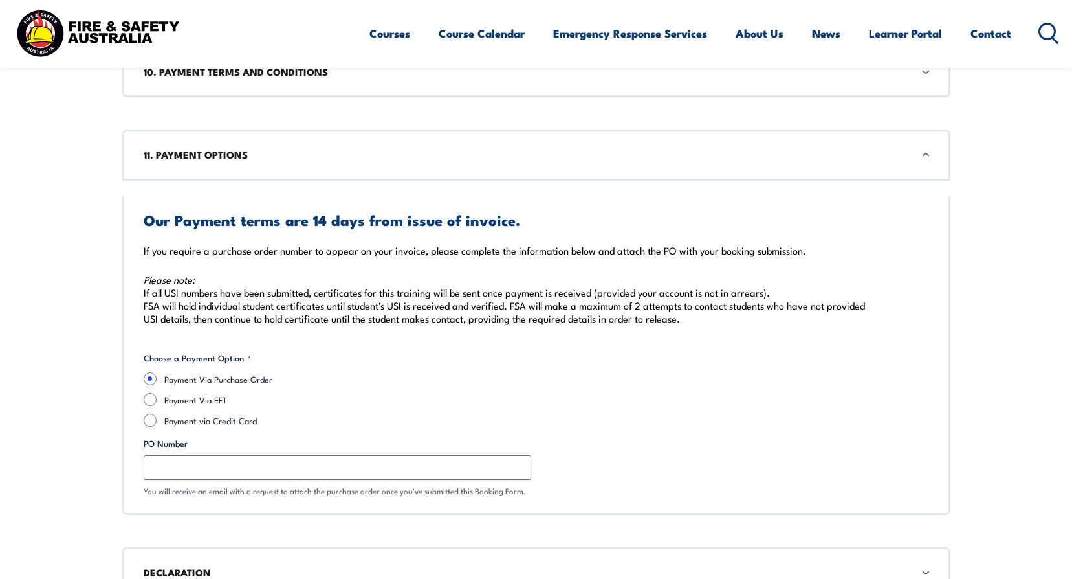
click at [225, 158] on h3 "11. PAYMENT OPTIONS" at bounding box center [537, 155] width 786 height 14
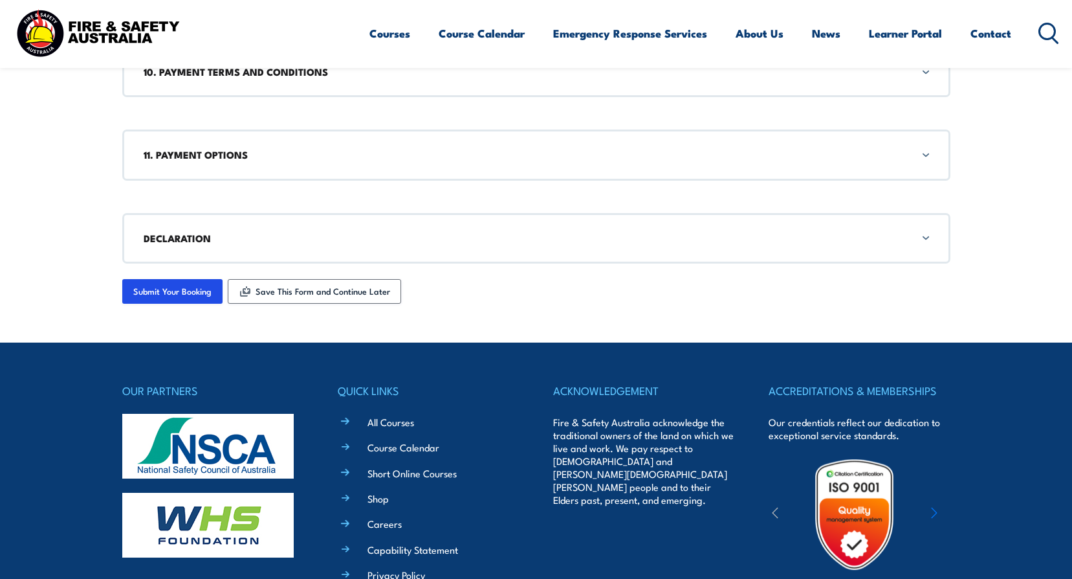
click at [265, 173] on div "11. PAYMENT OPTIONS" at bounding box center [536, 154] width 828 height 50
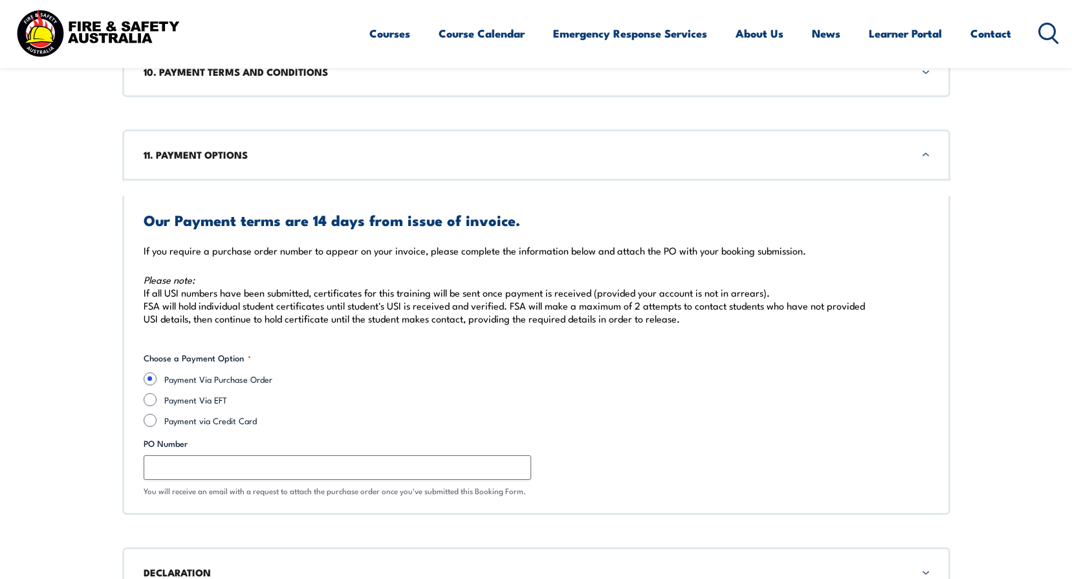
click at [271, 159] on h3 "11. PAYMENT OPTIONS" at bounding box center [537, 155] width 786 height 14
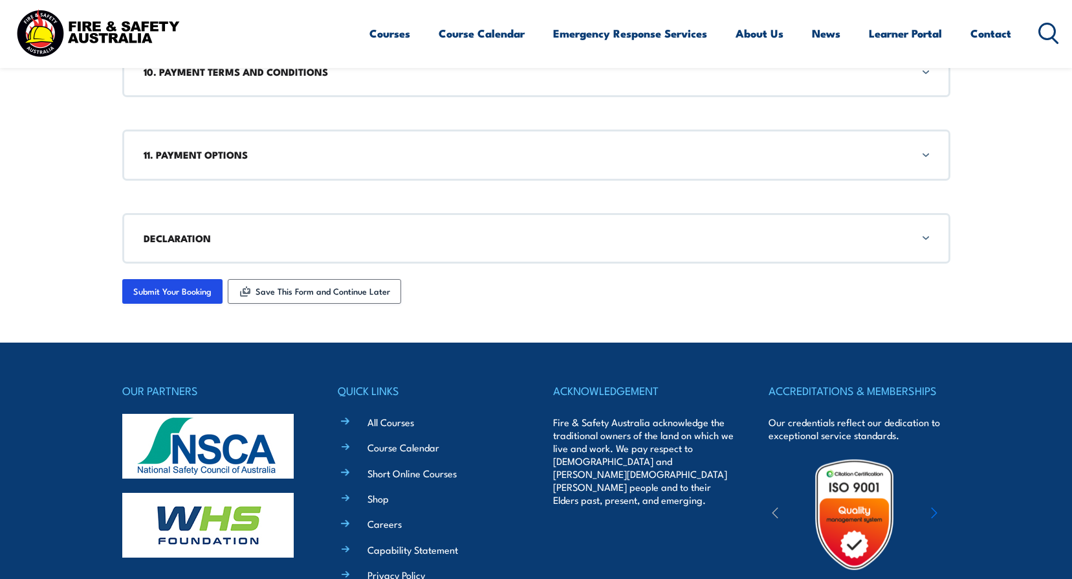
click at [229, 235] on h3 "DECLARATION" at bounding box center [537, 238] width 786 height 14
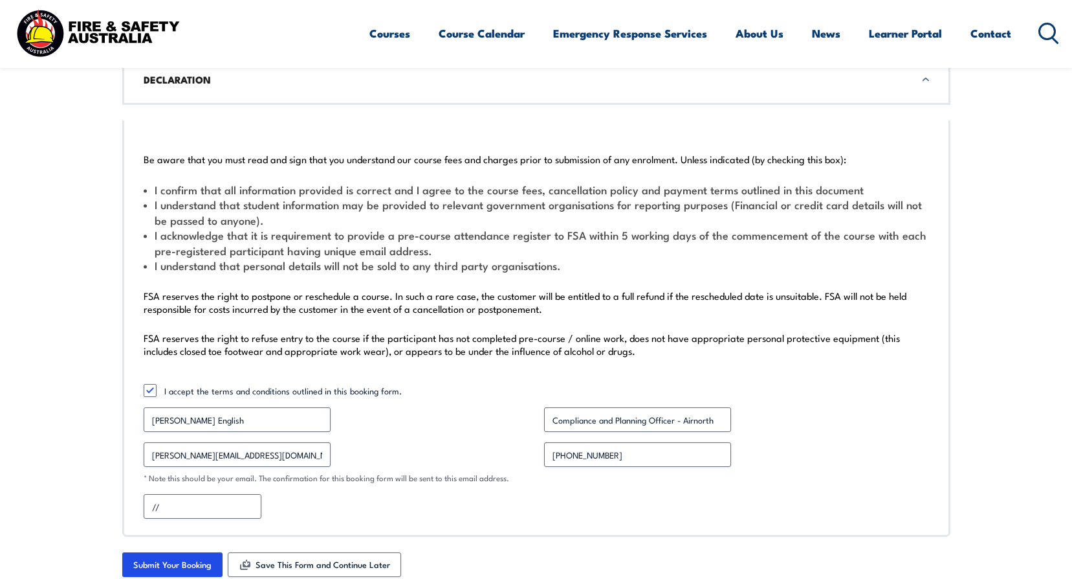
scroll to position [1463, 0]
click at [153, 506] on input "//" at bounding box center [203, 505] width 118 height 25
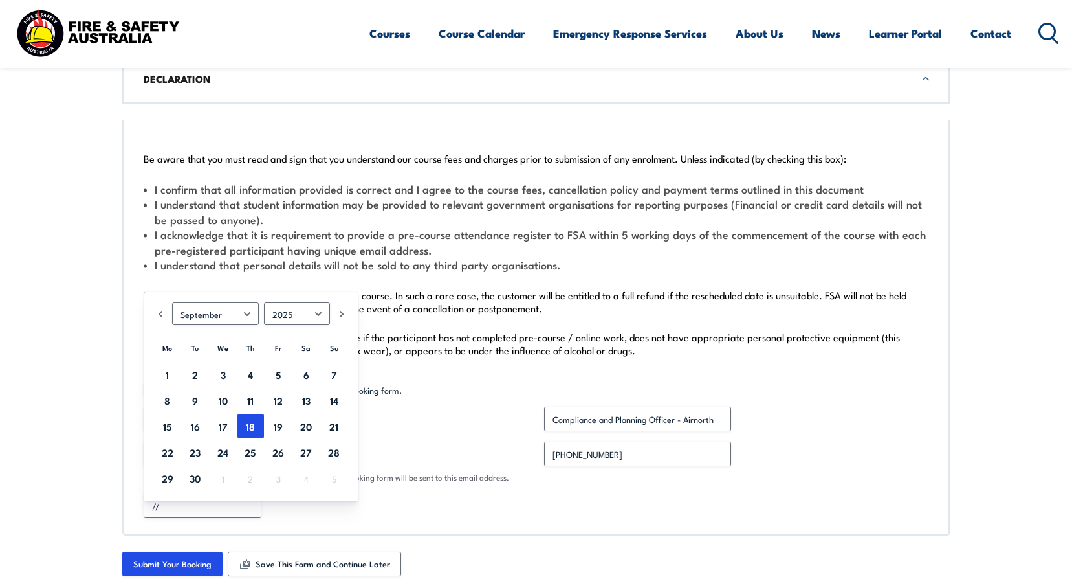
click at [254, 426] on link "18" at bounding box center [251, 426] width 27 height 25
type input "[DATE]"
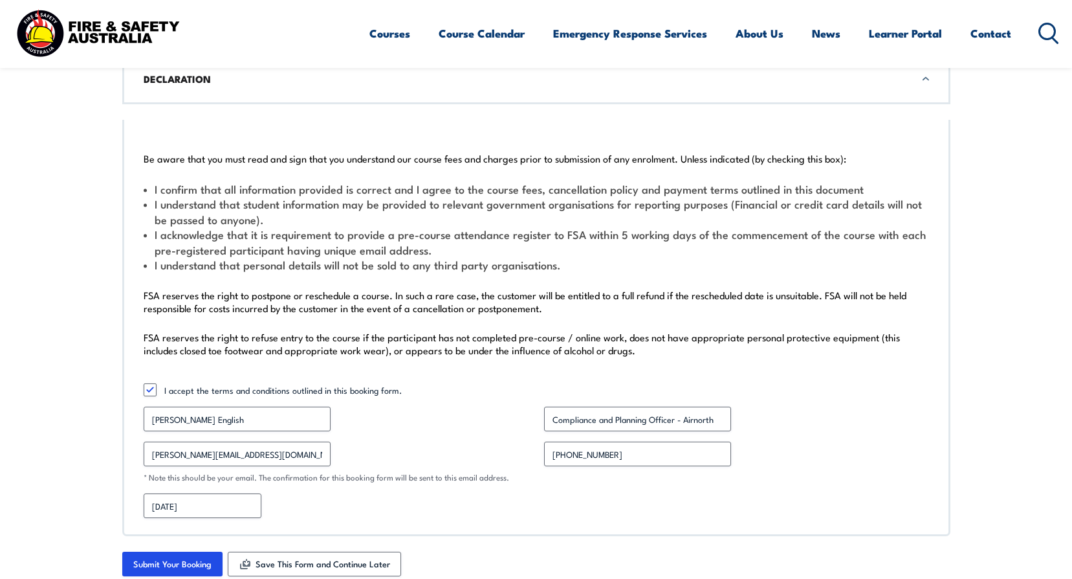
click at [428, 504] on div "[DATE] MM slash DD slash YYYY" at bounding box center [537, 505] width 786 height 25
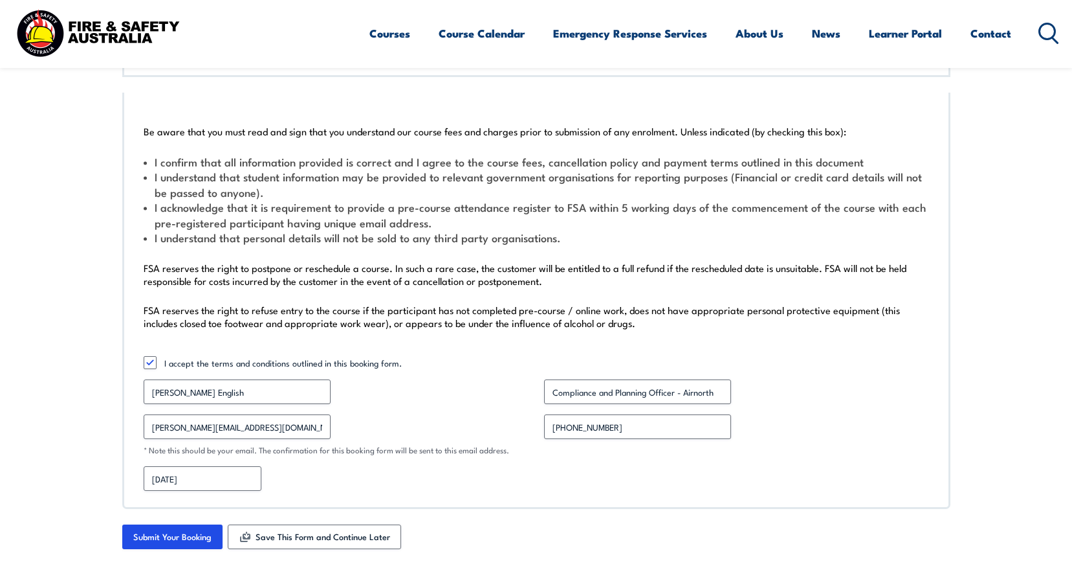
scroll to position [1140, 0]
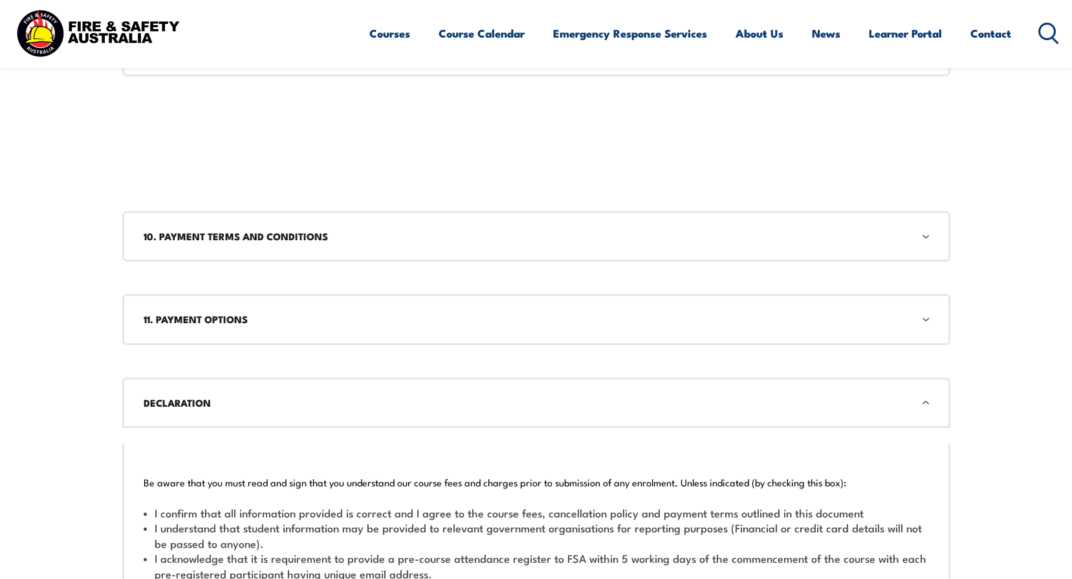
click at [232, 397] on h3 "DECLARATION" at bounding box center [537, 402] width 786 height 14
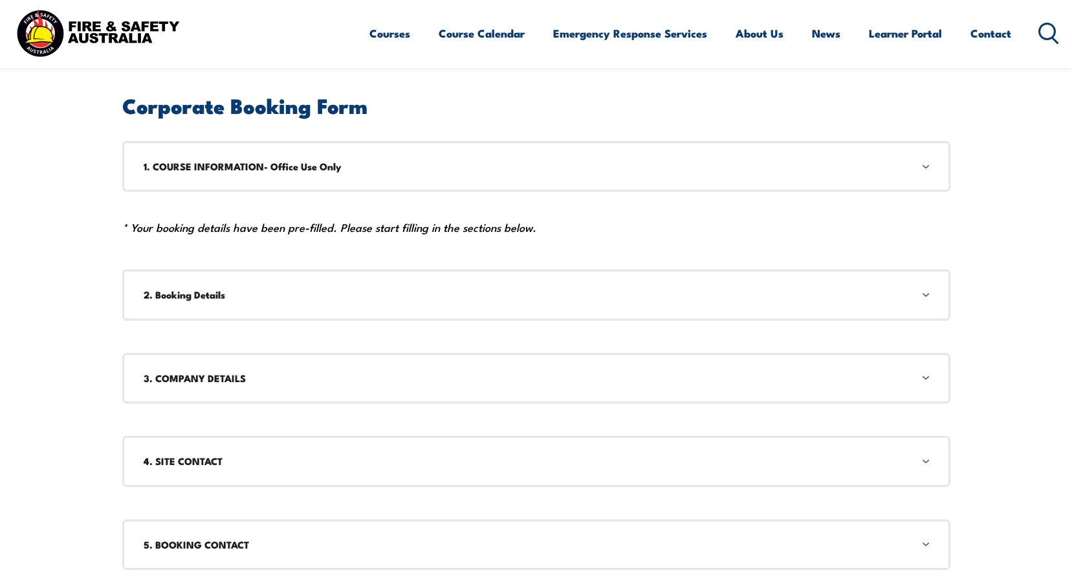
scroll to position [428, 0]
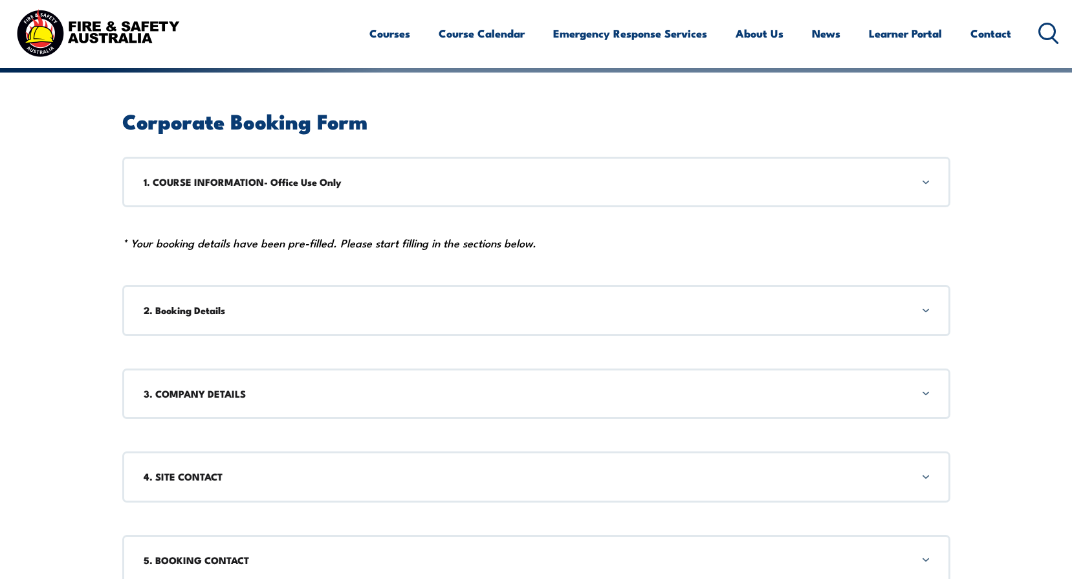
click at [255, 393] on h3 "3. COMPANY DETAILS" at bounding box center [537, 393] width 786 height 14
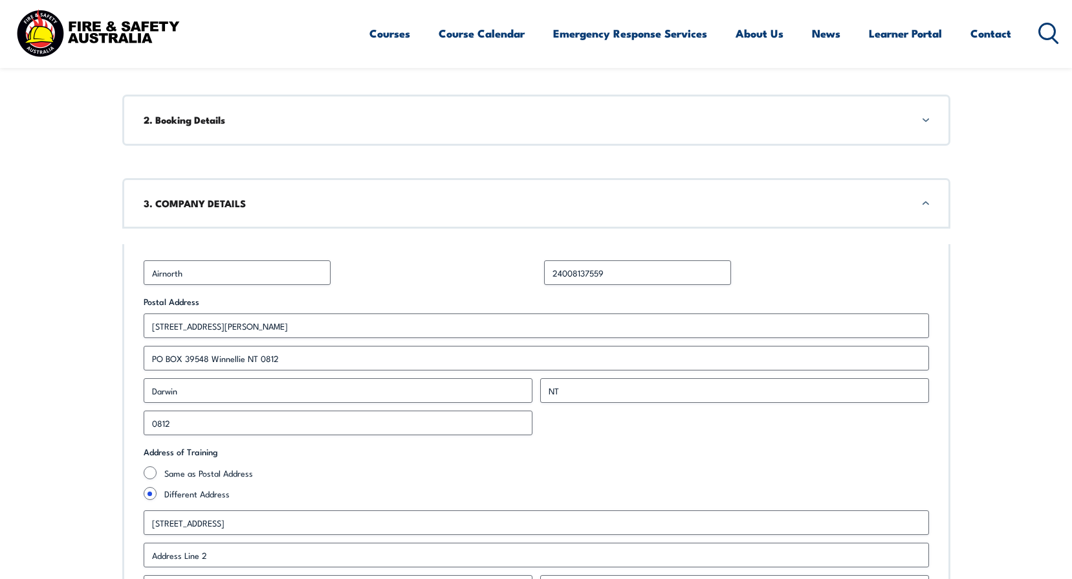
scroll to position [537, 0]
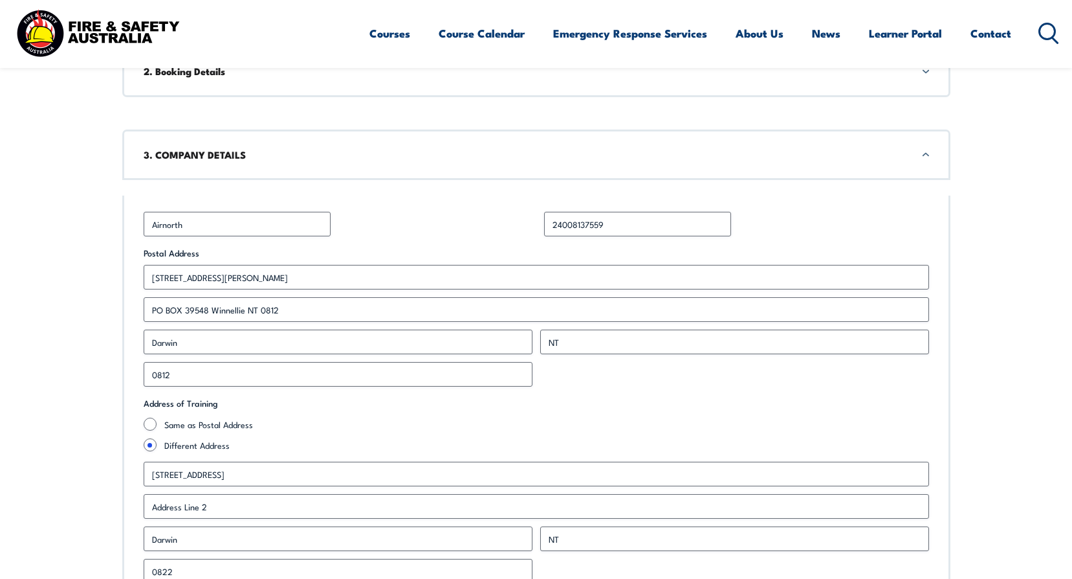
click at [205, 150] on h3 "3. COMPANY DETAILS" at bounding box center [537, 155] width 786 height 14
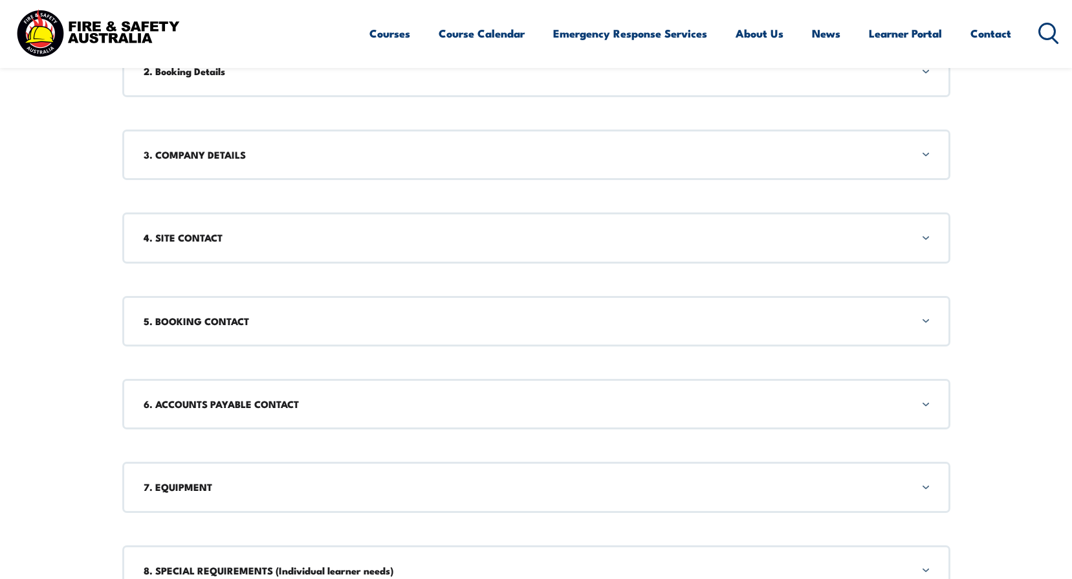
click at [234, 83] on div "2. Booking Details" at bounding box center [536, 71] width 828 height 50
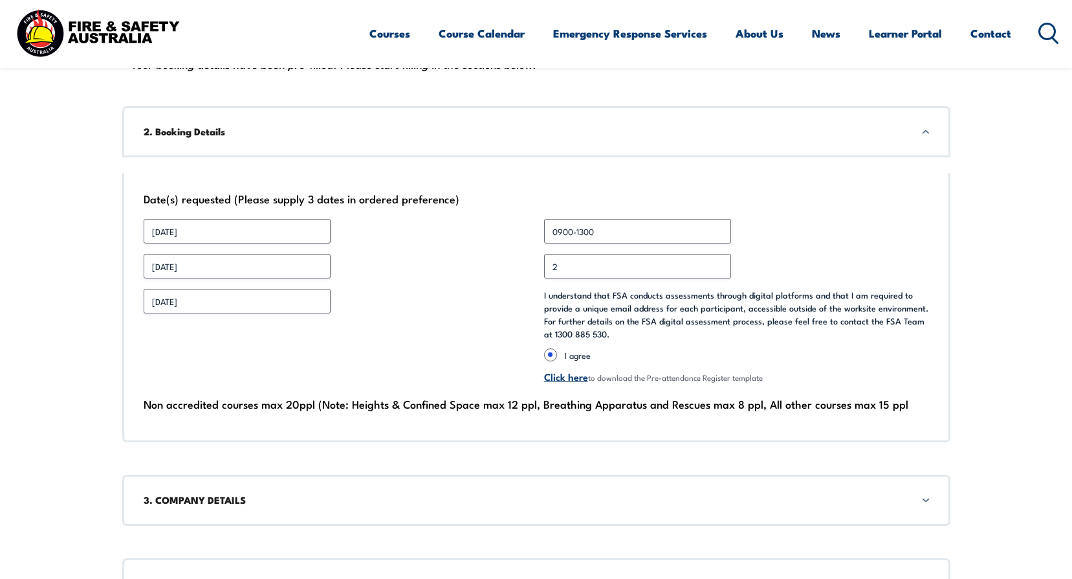
scroll to position [454, 0]
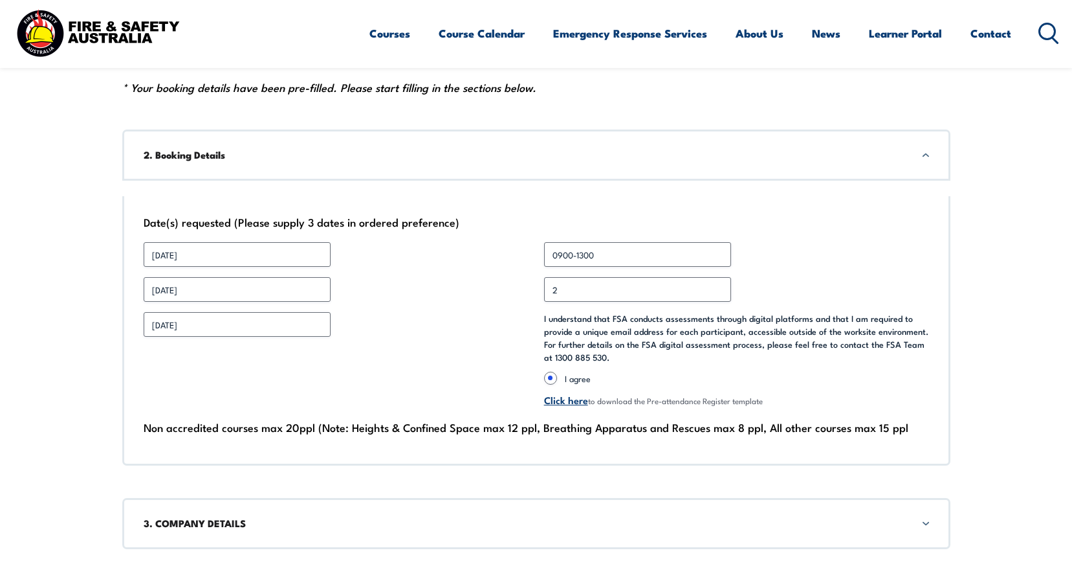
click at [231, 159] on h3 "2. Booking Details" at bounding box center [537, 155] width 786 height 14
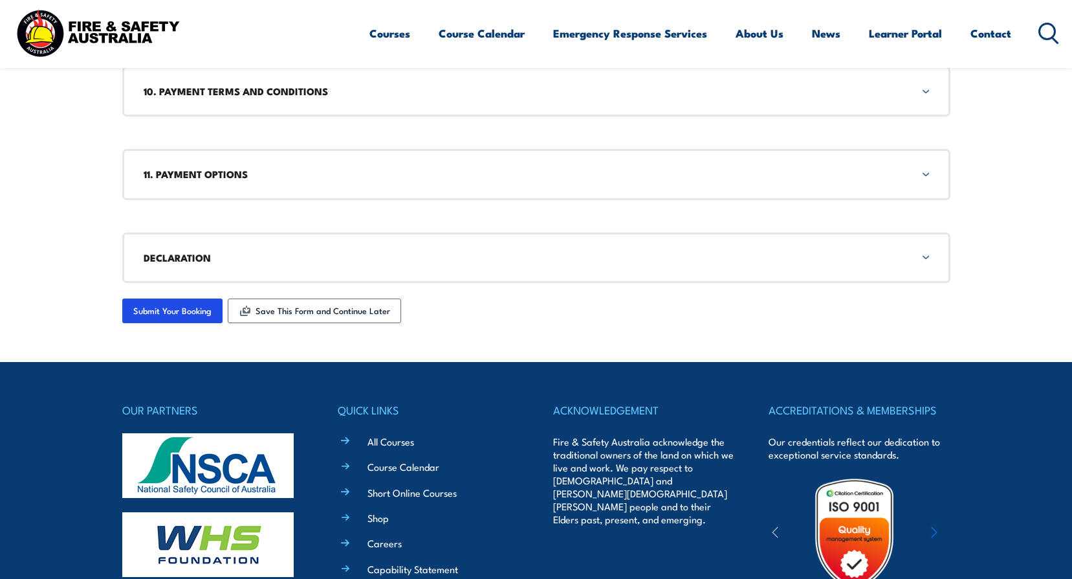
scroll to position [1417, 0]
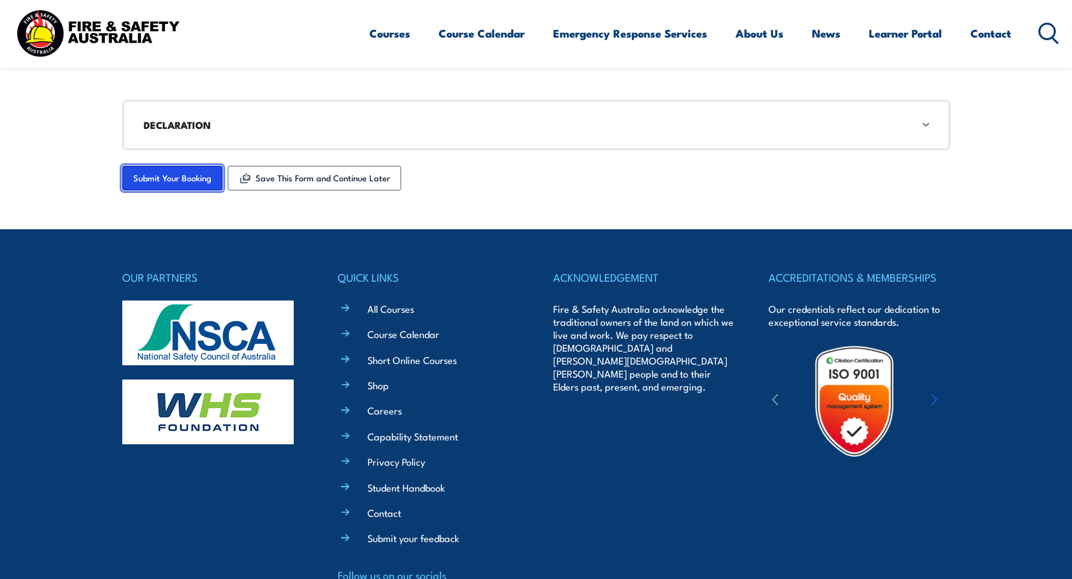
drag, startPoint x: 160, startPoint y: 183, endPoint x: 212, endPoint y: 183, distance: 52.4
click at [160, 183] on input "Submit Your Booking" at bounding box center [172, 178] width 100 height 25
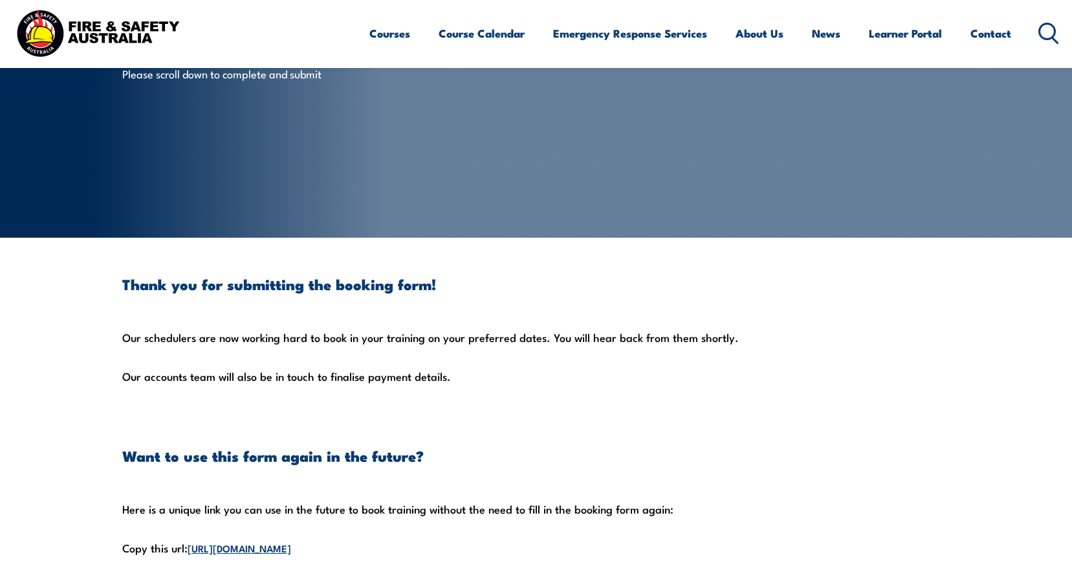
scroll to position [129, 0]
